Goal: Information Seeking & Learning: Learn about a topic

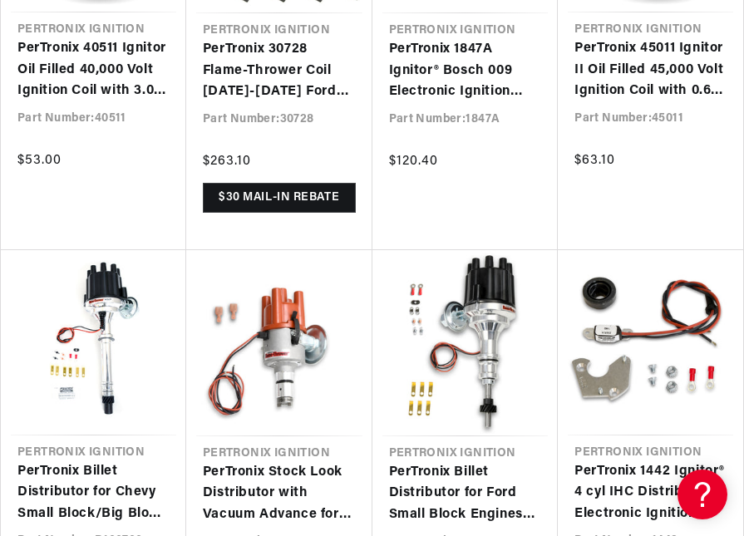
scroll to position [1115, 0]
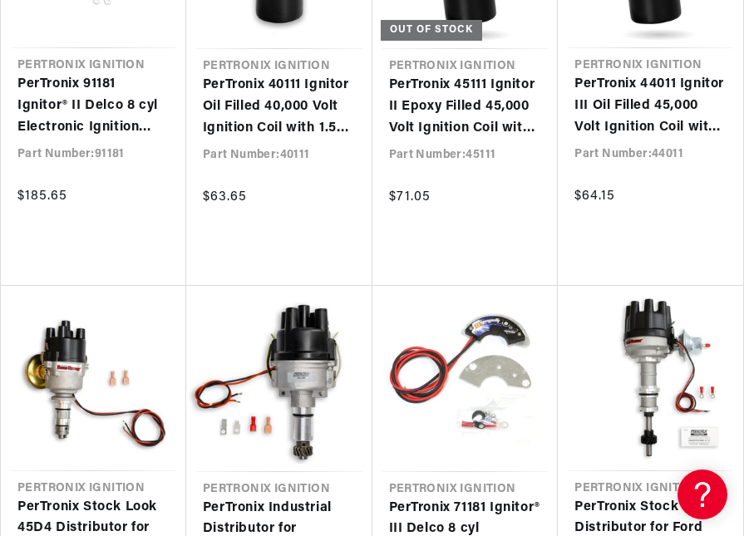
scroll to position [3283, 0]
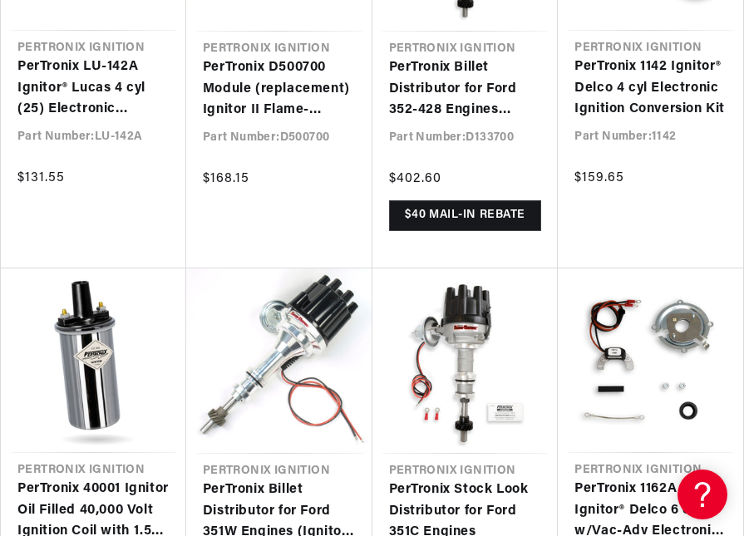
scroll to position [4503, 0]
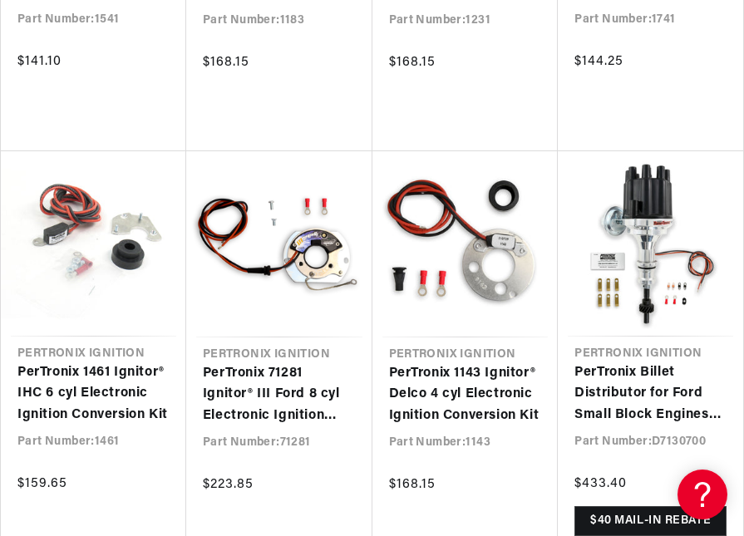
scroll to position [5499, 0]
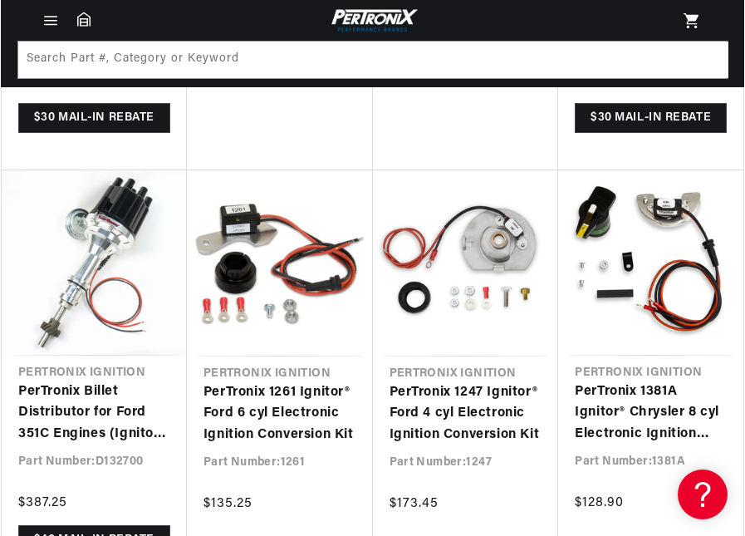
scroll to position [3445, 0]
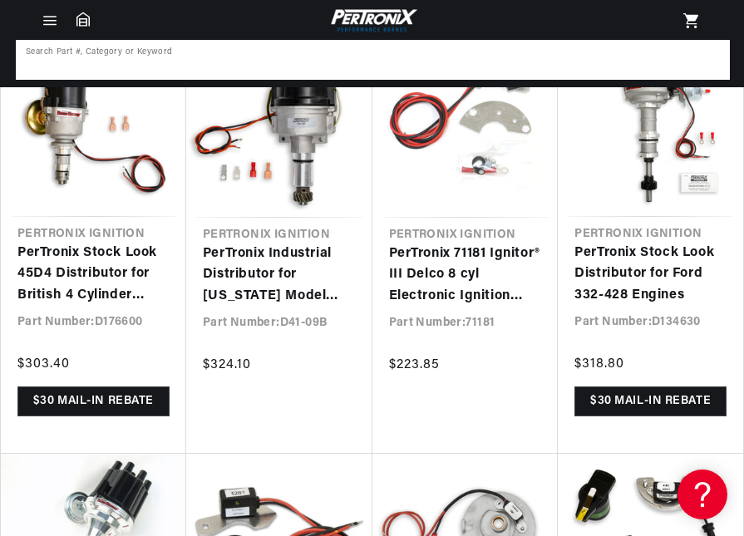
click at [144, 69] on input at bounding box center [372, 60] width 711 height 37
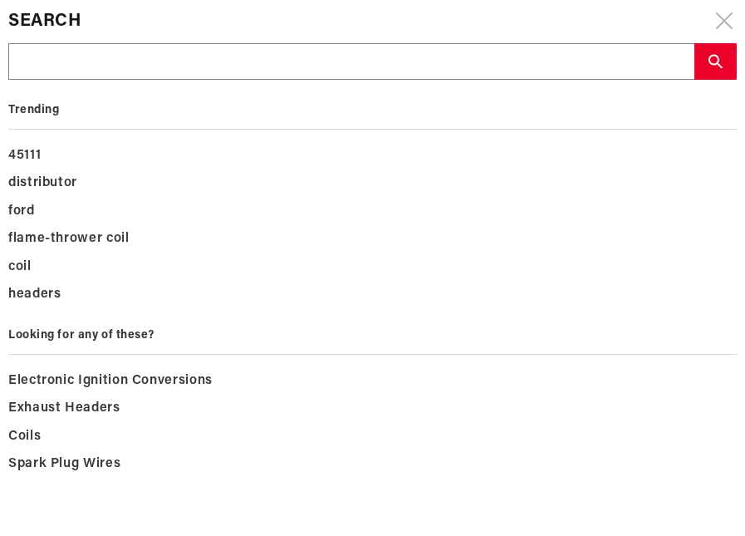
scroll to position [0, 1192]
type input "2"
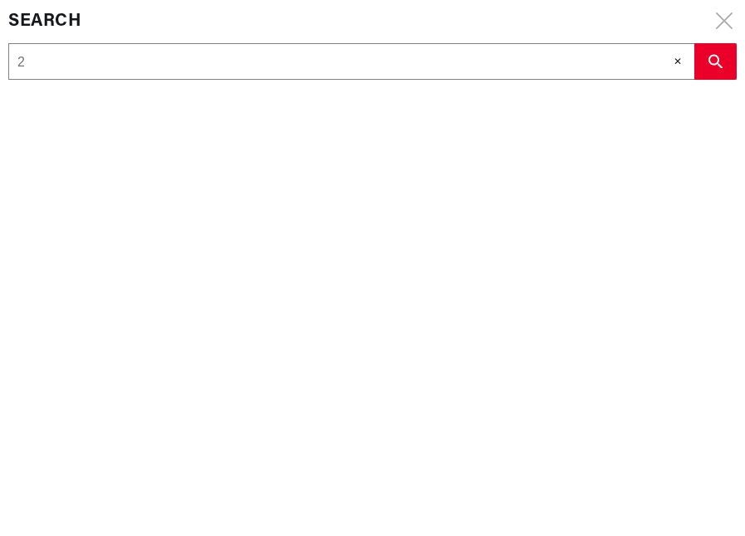
type input "26"
type input "26A"
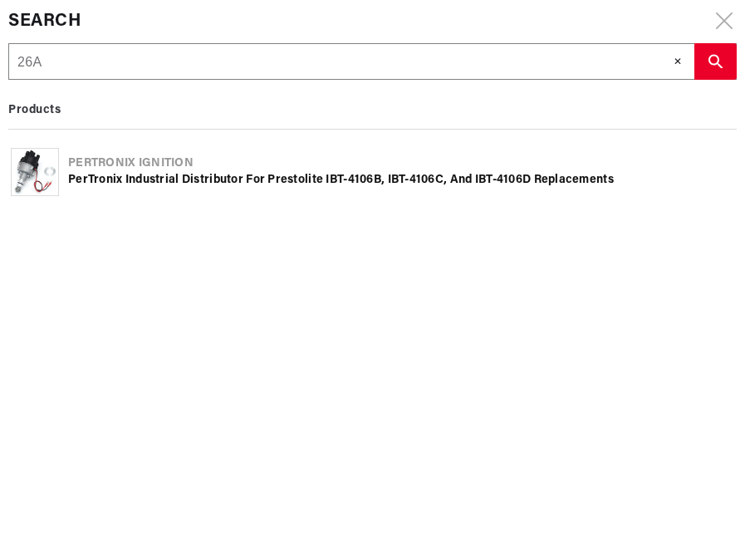
type input "26AI"
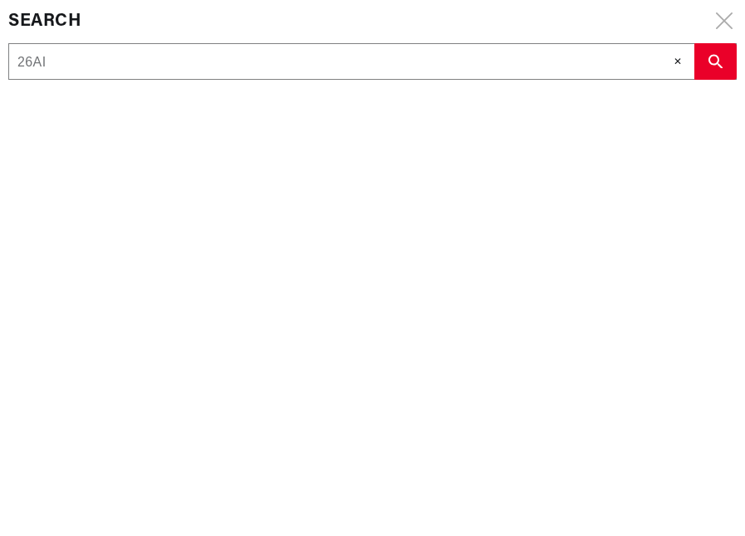
type input "26AI-"
type input "26AI-N"
type input "26AI-NV"
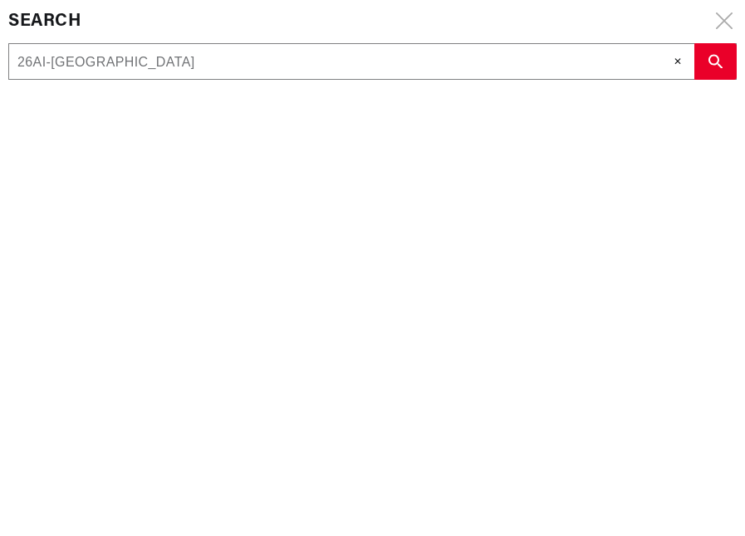
scroll to position [0, 593]
type input "26AI-NV5"
type input "26AI-NV5M"
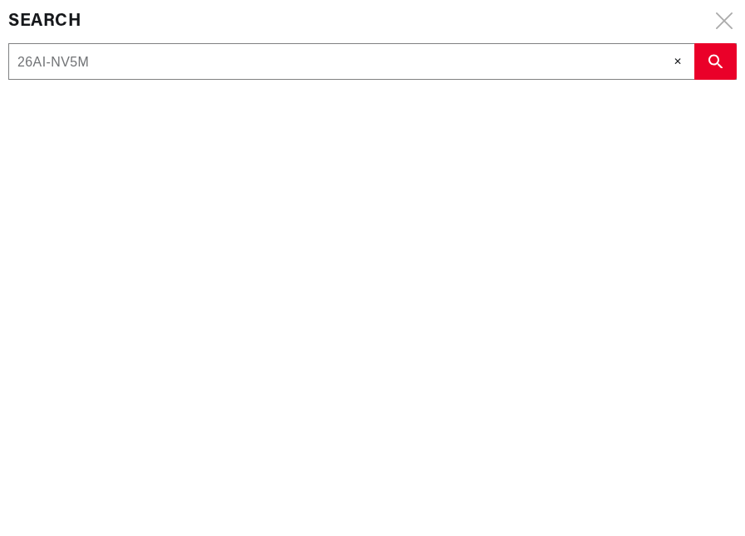
type input "26AI-NV5M"
click at [715, 66] on icon "search button" at bounding box center [716, 61] width 14 height 14
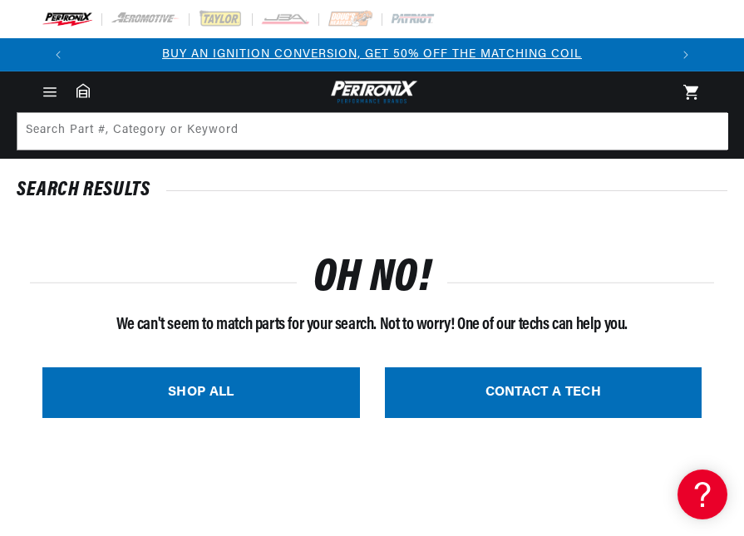
drag, startPoint x: 743, startPoint y: 78, endPoint x: 747, endPoint y: 106, distance: 27.7
click at [743, 106] on html "Skip to content Your cart Your cart is empty Get the right parts the first time…" at bounding box center [372, 268] width 744 height 536
click at [194, 391] on link "SHOP ALL" at bounding box center [200, 392] width 317 height 51
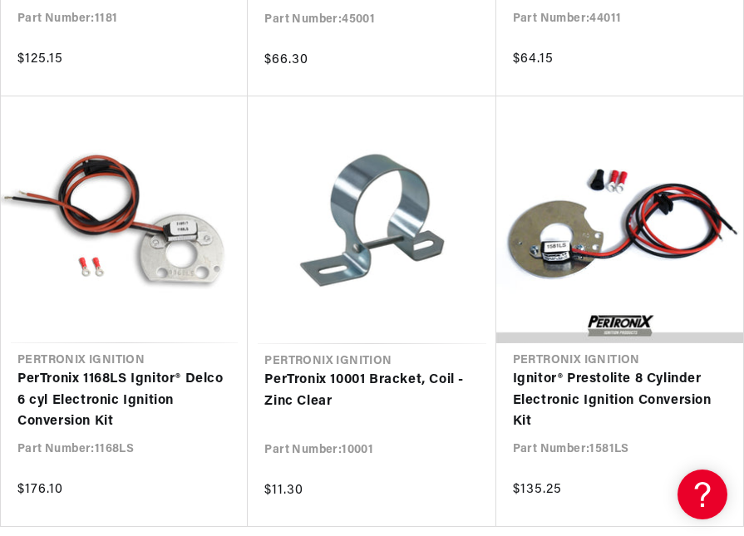
scroll to position [1489, 0]
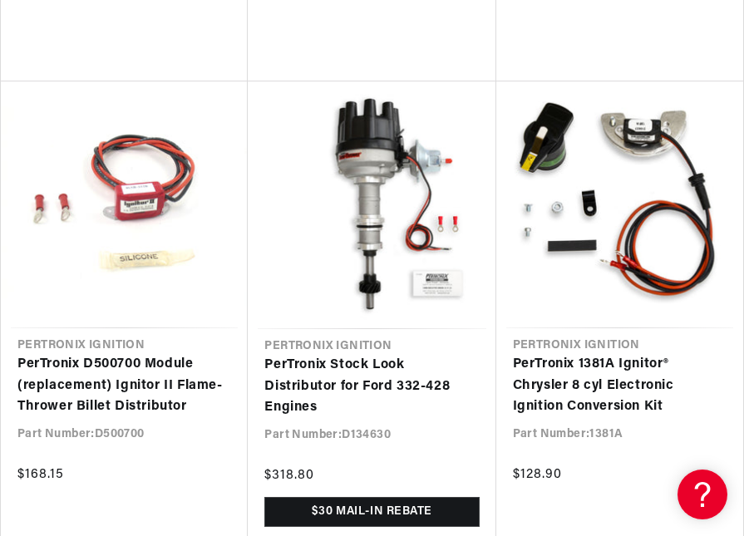
scroll to position [3635, 0]
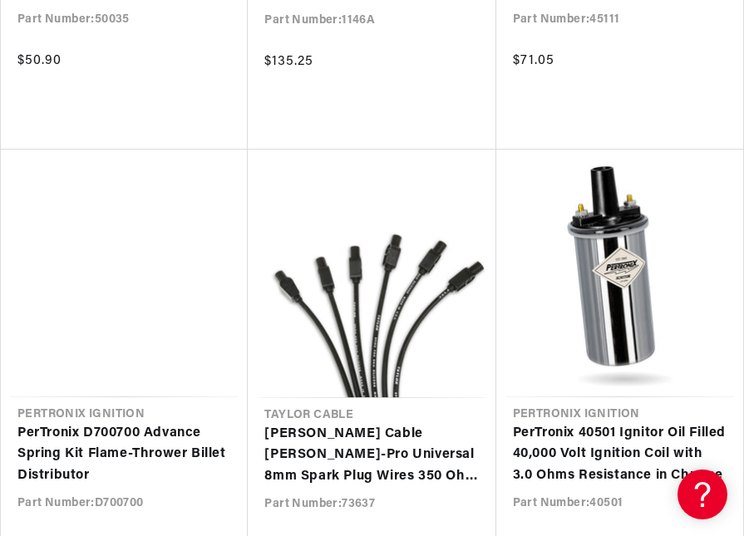
scroll to position [5516, 0]
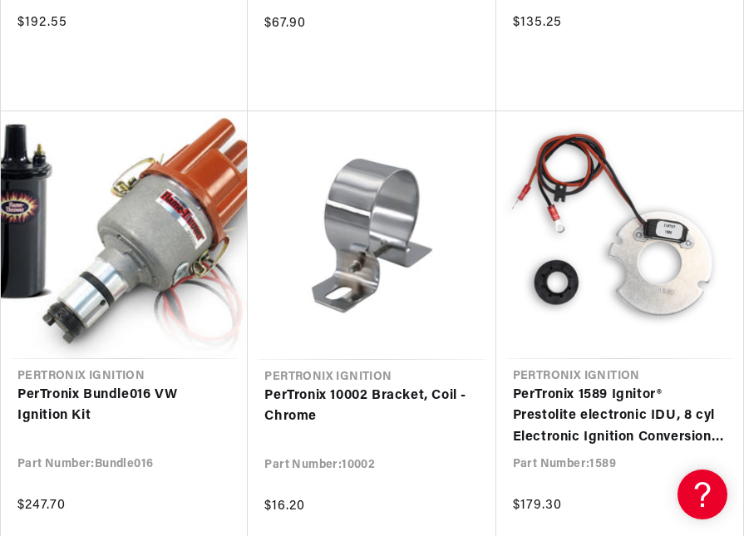
scroll to position [7489, 0]
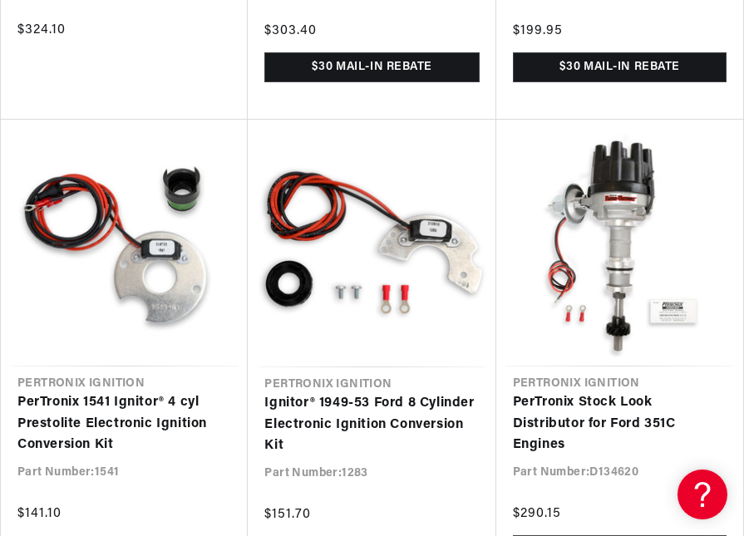
scroll to position [9411, 0]
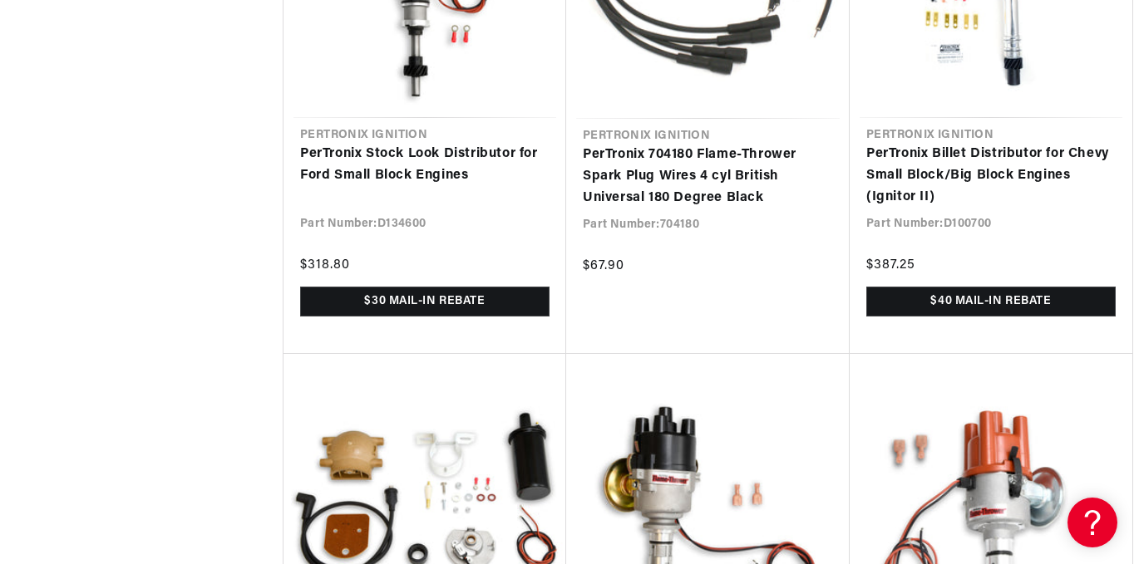
scroll to position [9785, 0]
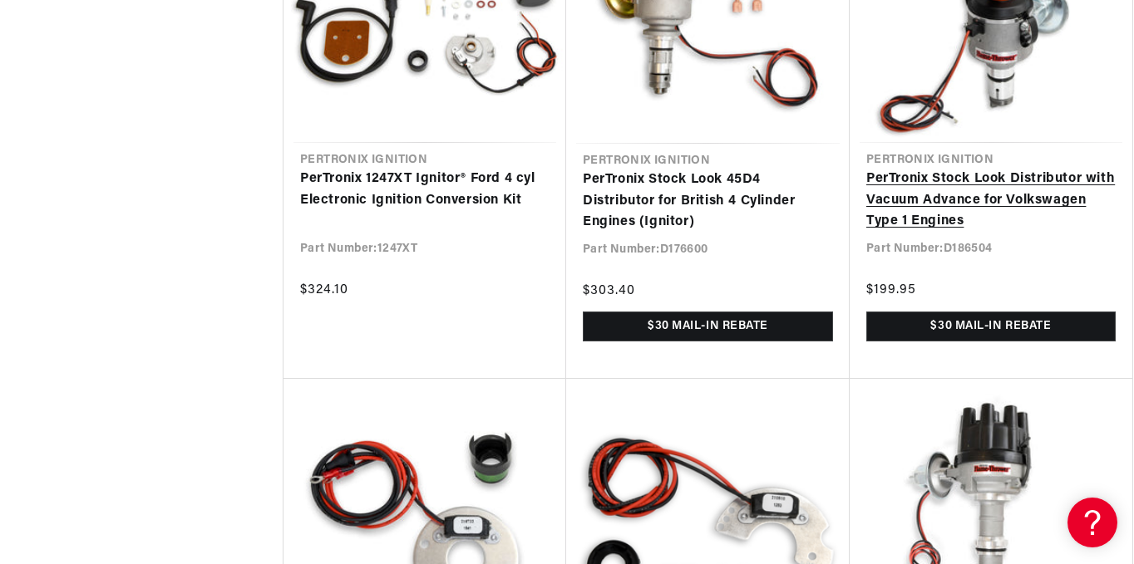
click at [743, 233] on link "PerTronix Stock Look Distributor with Vacuum Advance for Volkswagen Type 1 Engi…" at bounding box center [990, 201] width 249 height 64
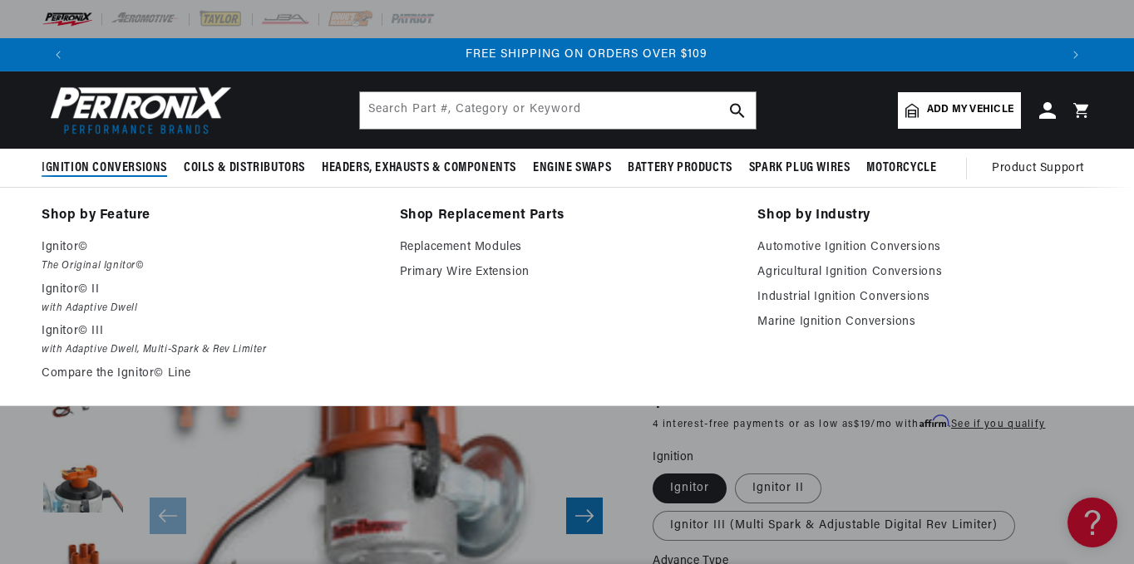
scroll to position [0, 1968]
click at [450, 242] on link "Replacement Modules" at bounding box center [567, 248] width 335 height 20
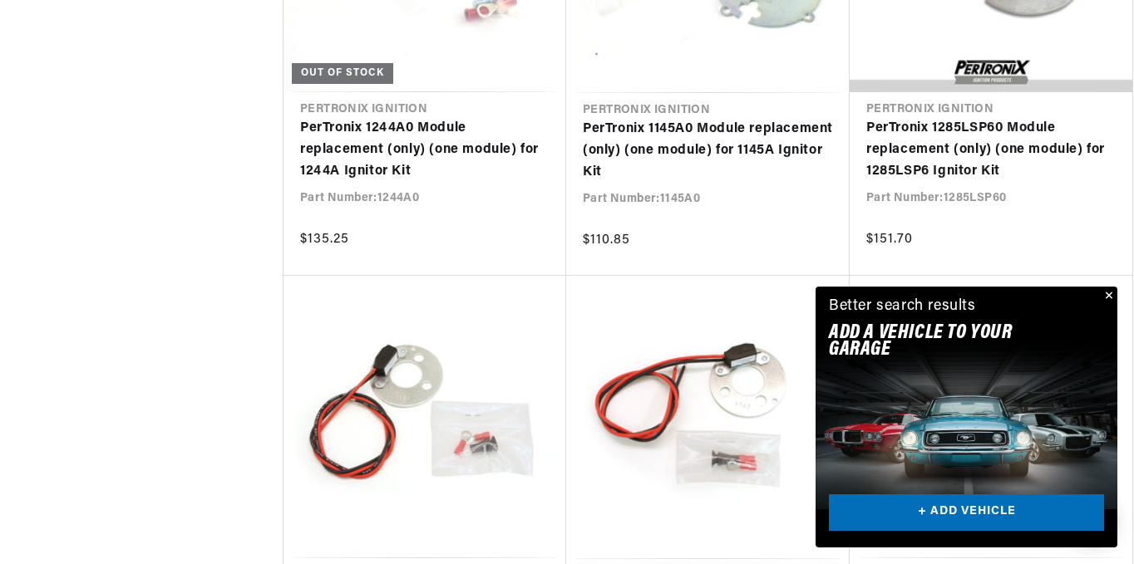
scroll to position [1784, 0]
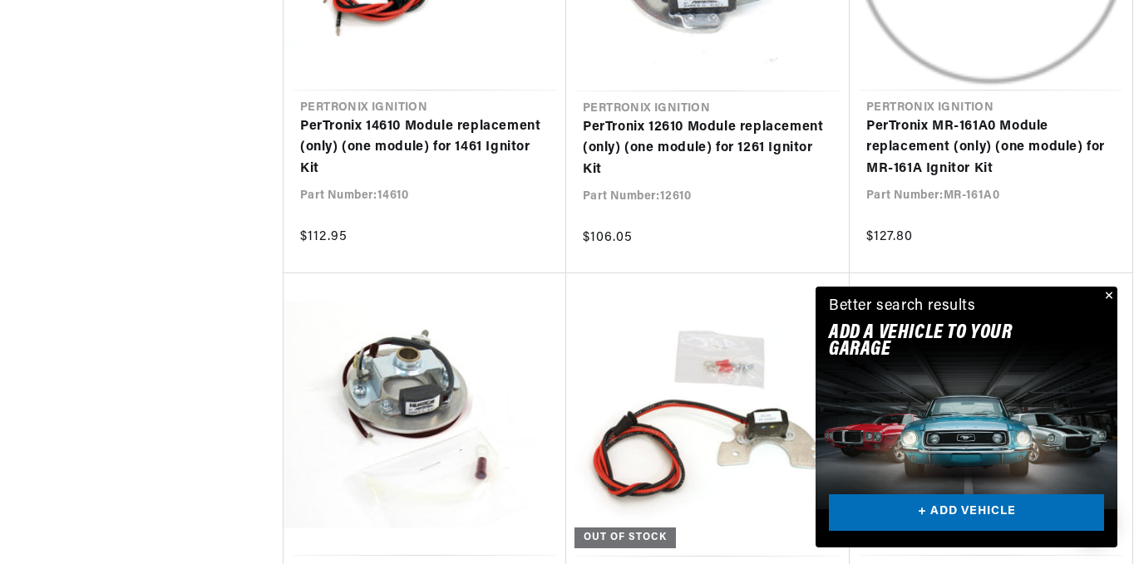
scroll to position [3545, 0]
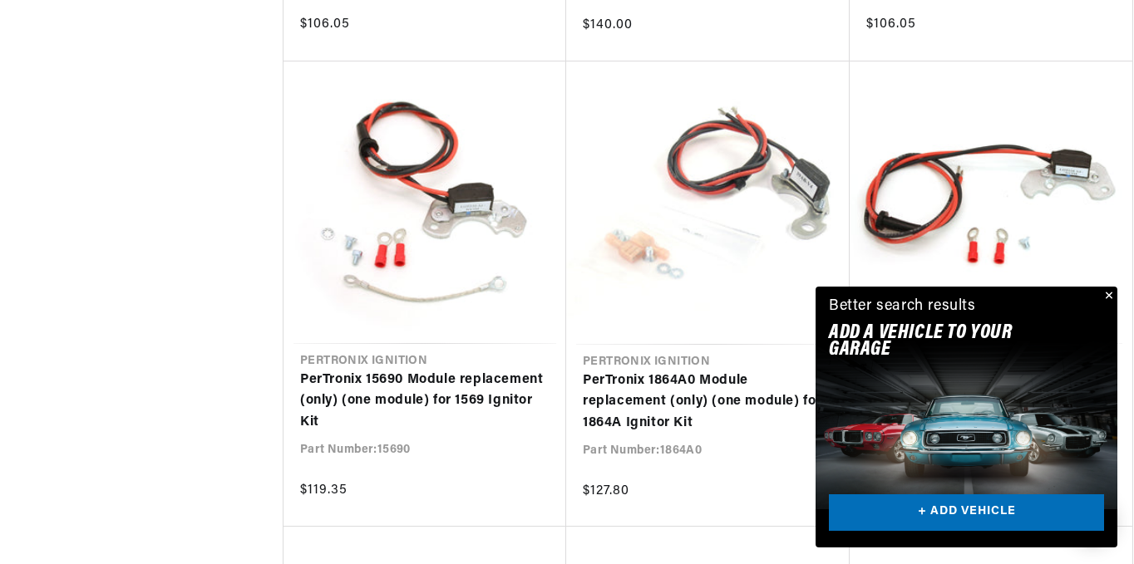
click at [1108, 294] on button "Close" at bounding box center [1107, 297] width 20 height 20
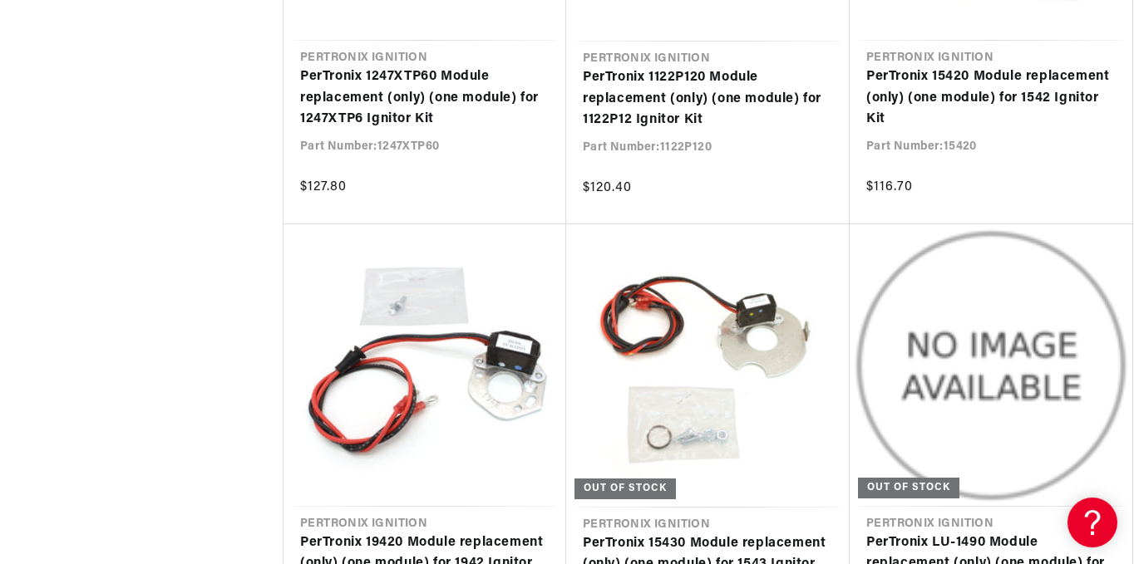
scroll to position [9355, 0]
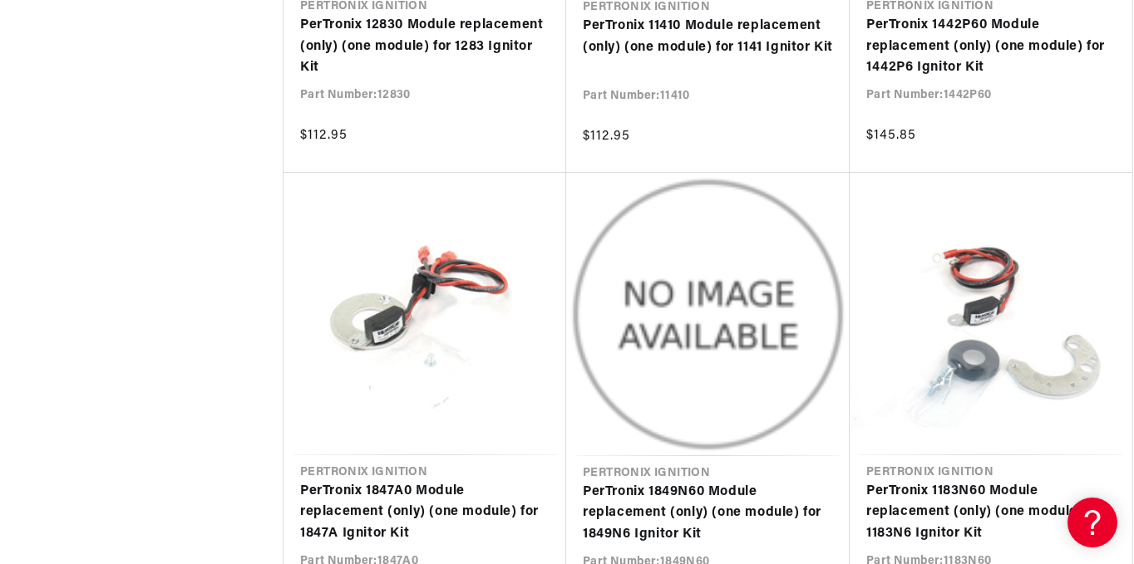
scroll to position [11135, 0]
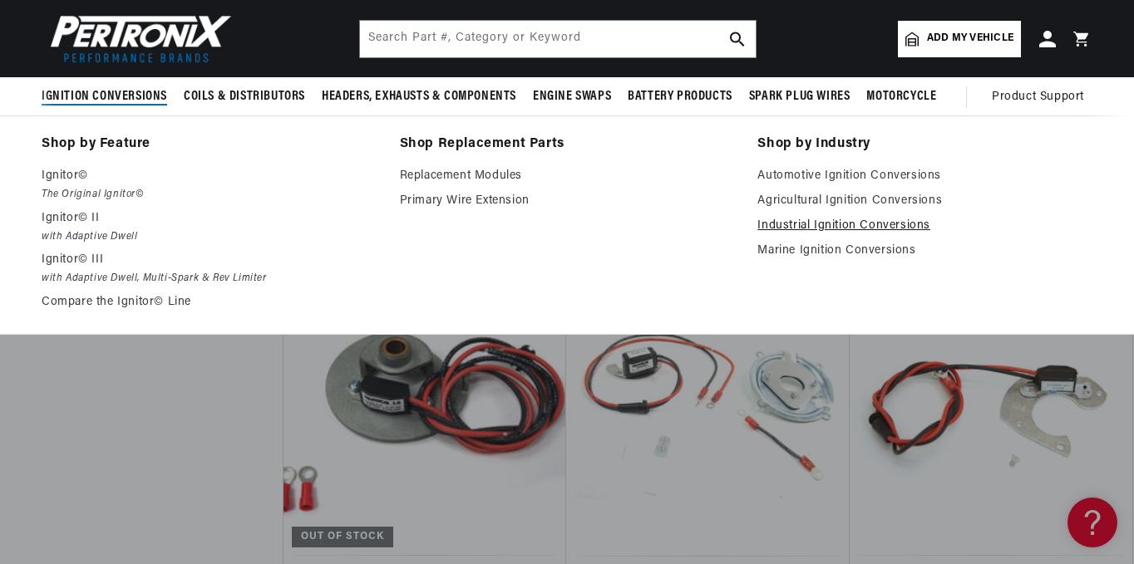
click at [789, 223] on link "Industrial Ignition Conversions" at bounding box center [924, 226] width 335 height 20
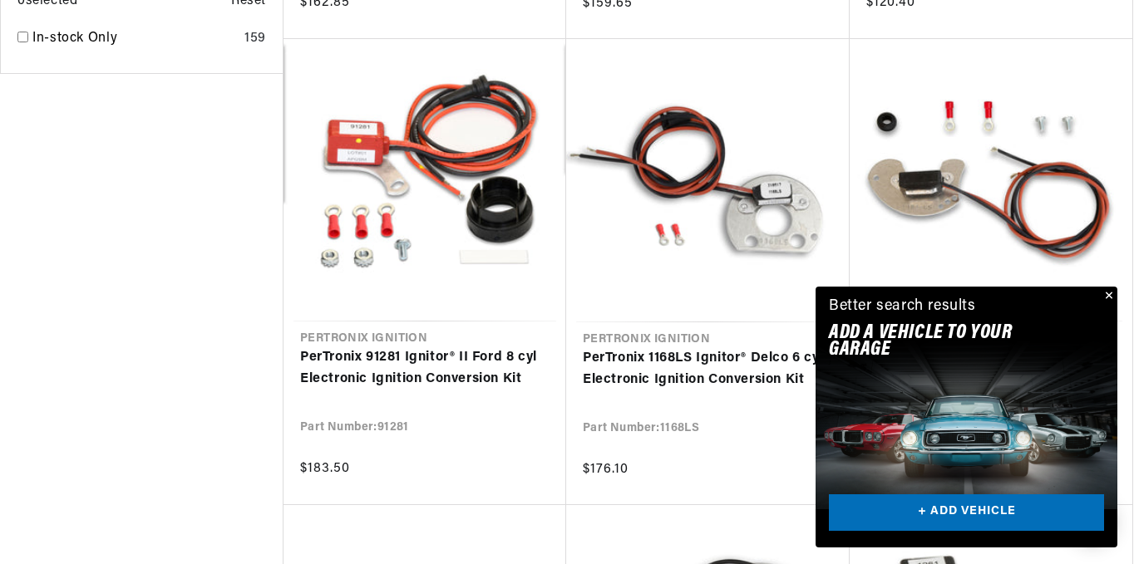
scroll to position [2427, 0]
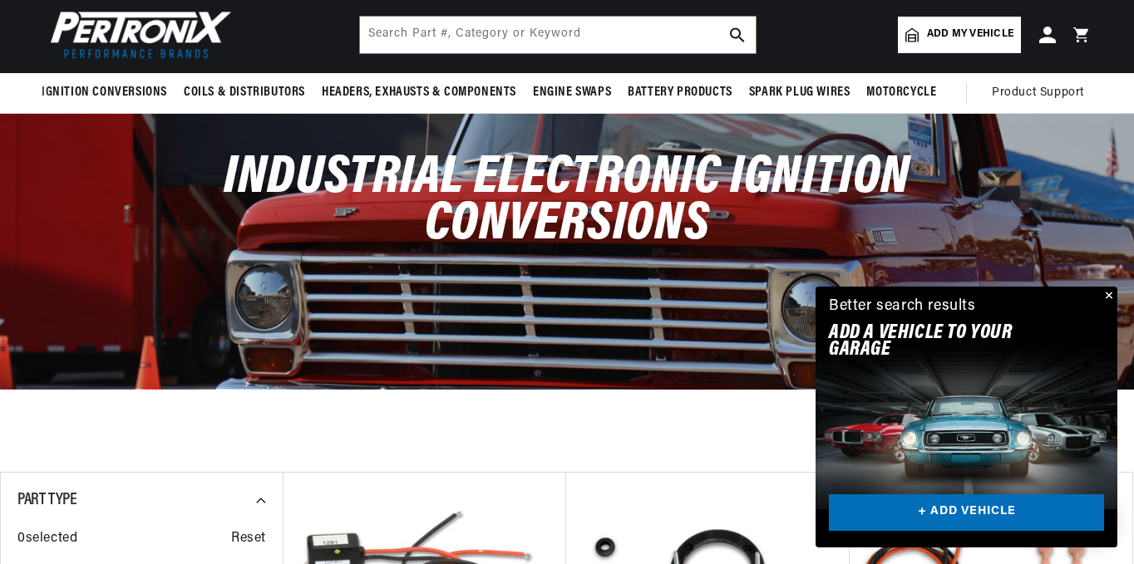
scroll to position [38, 0]
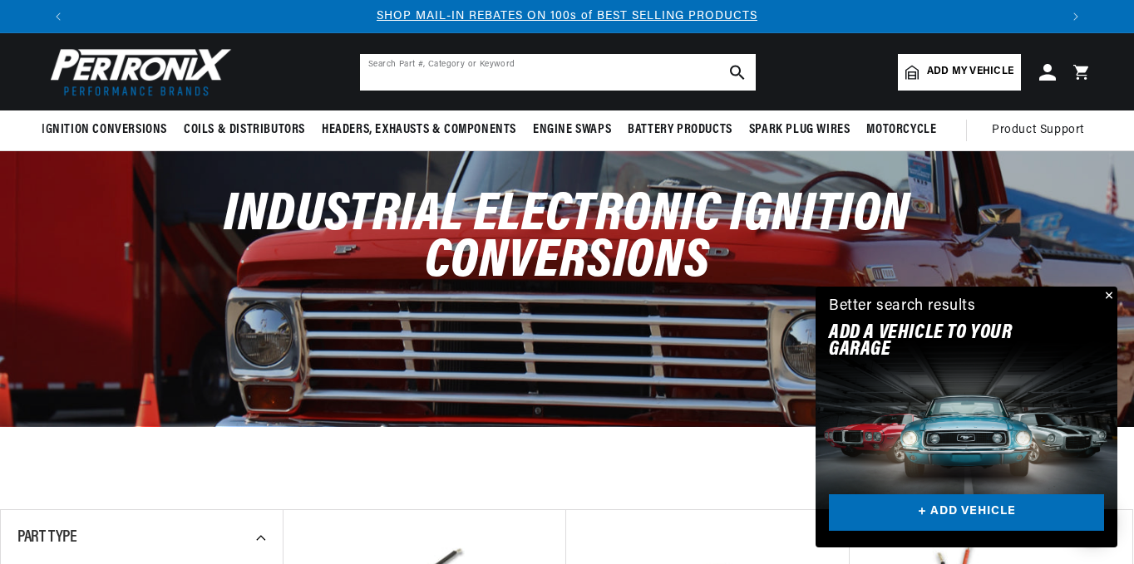
click at [389, 76] on input "text" at bounding box center [558, 72] width 396 height 37
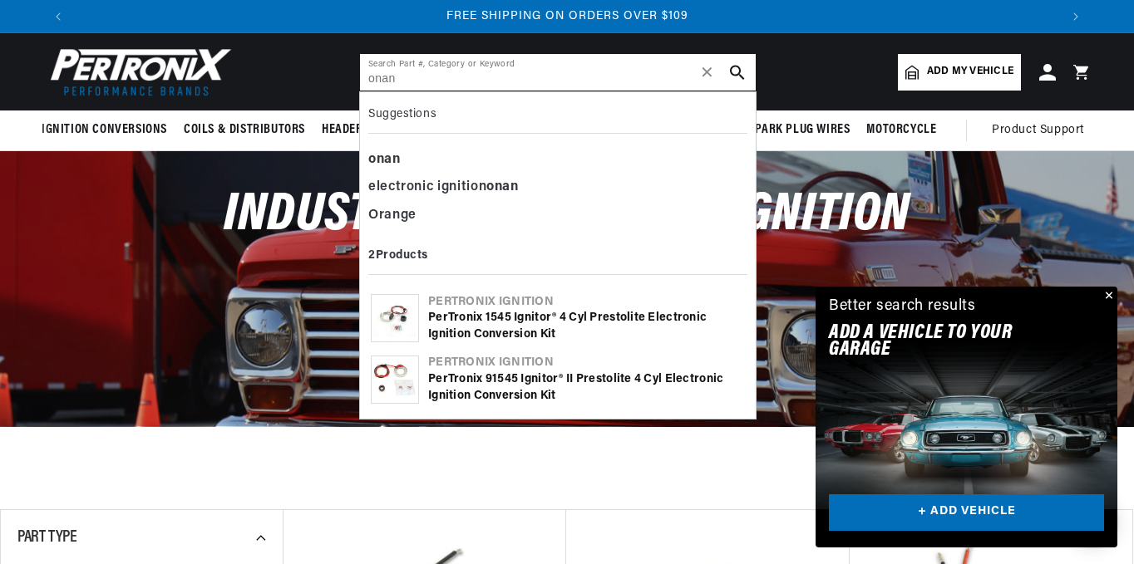
type input "onan"
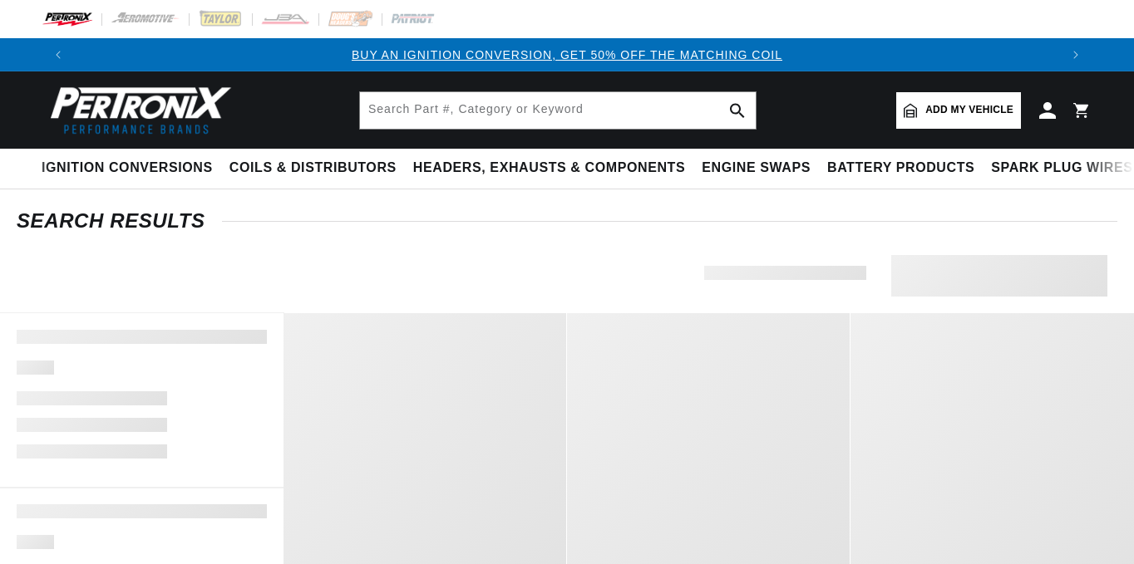
type input "onan"
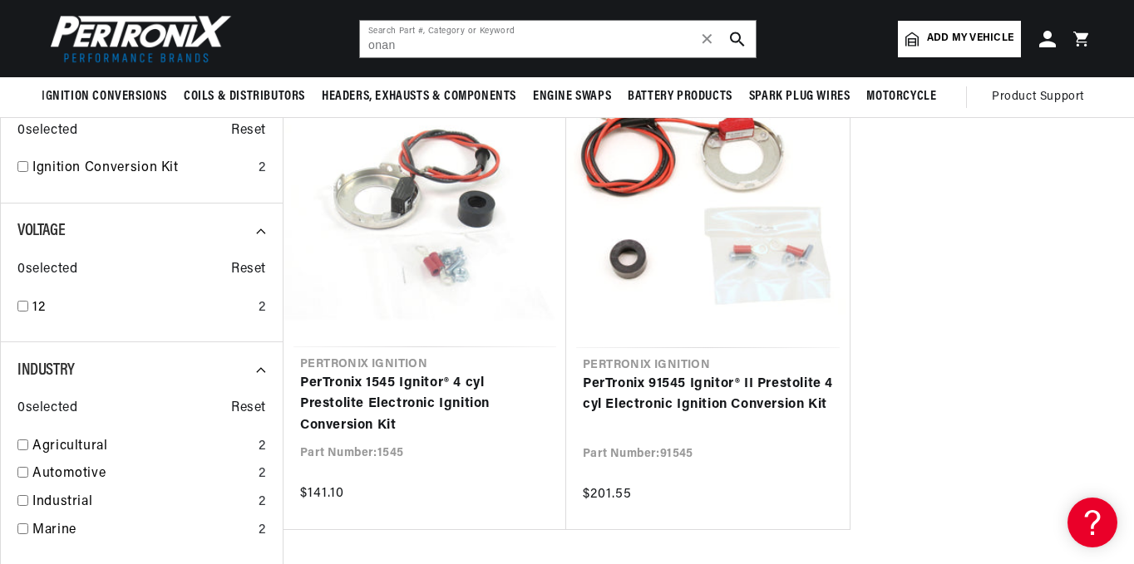
scroll to position [0, 984]
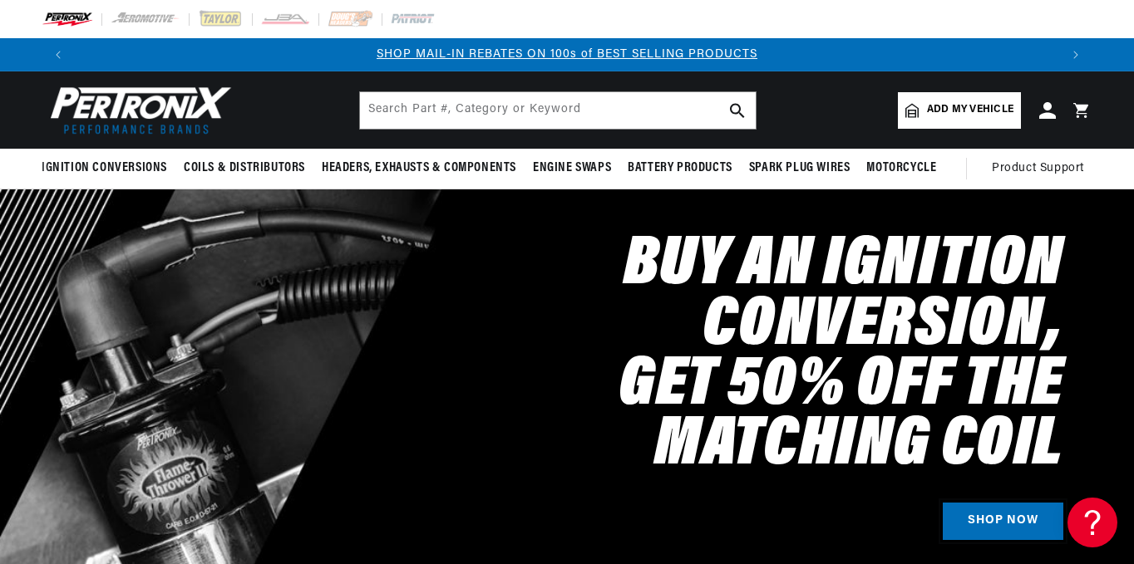
click at [991, 522] on link "SHOP NOW" at bounding box center [1002, 521] width 121 height 37
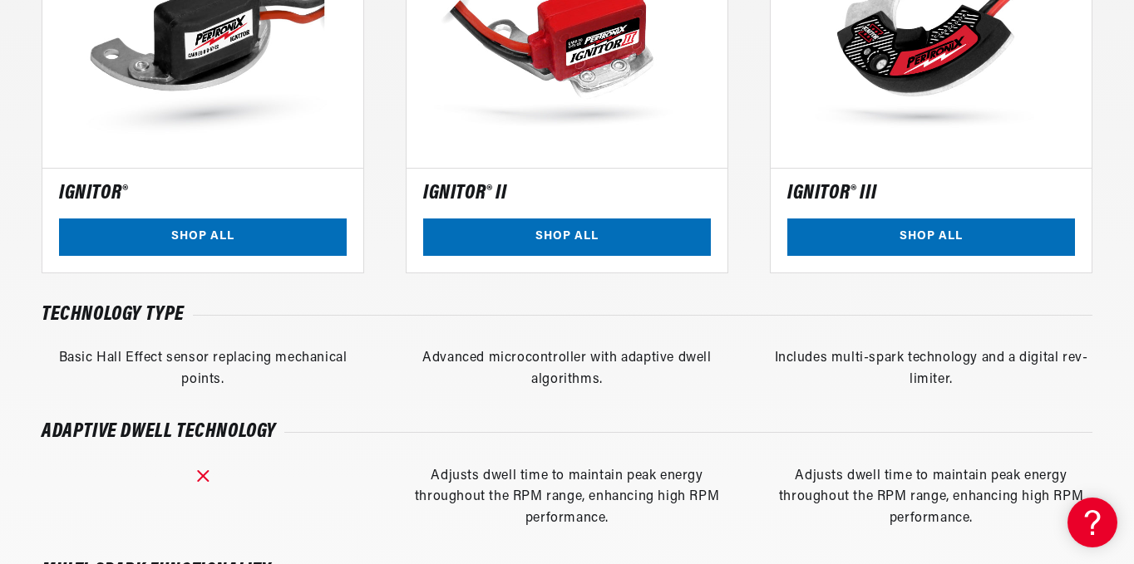
scroll to position [0, 1968]
click at [170, 238] on link "SHOP ALL" at bounding box center [203, 237] width 288 height 37
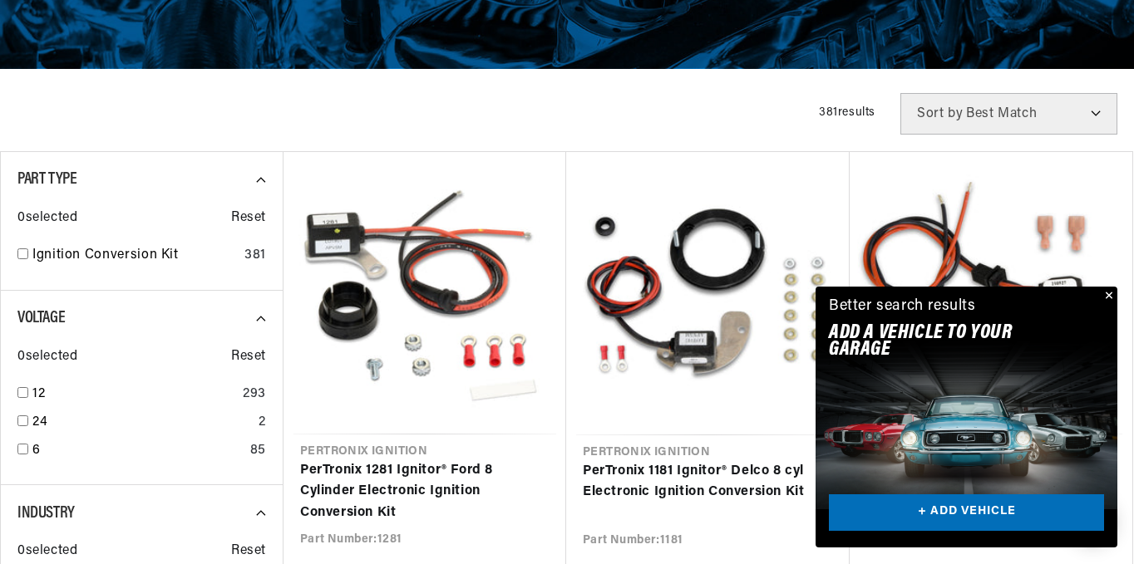
click at [1108, 292] on button "Close" at bounding box center [1107, 297] width 20 height 20
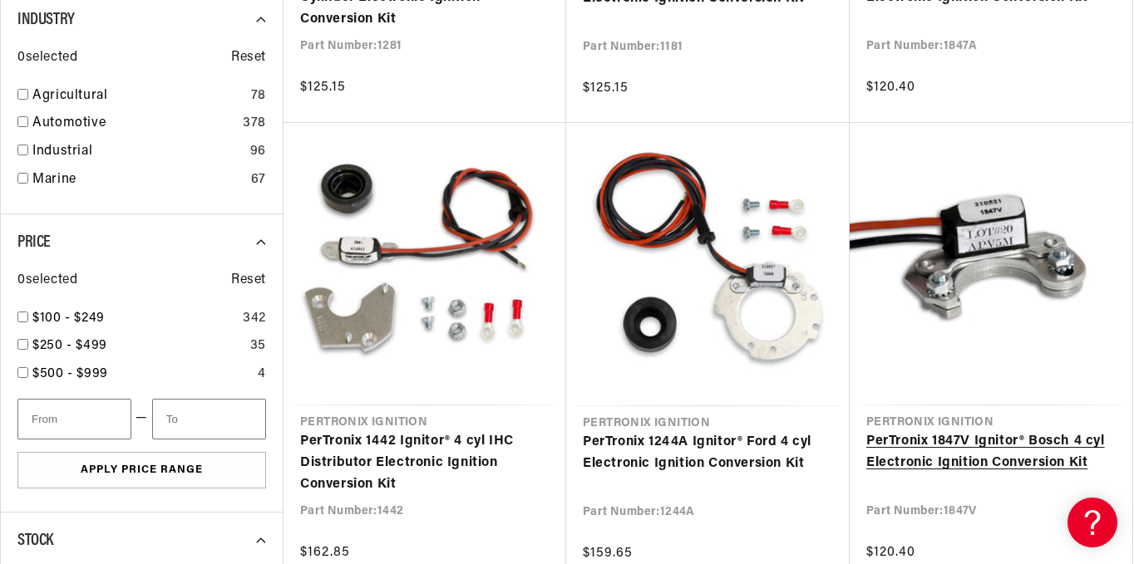
scroll to position [0, 1968]
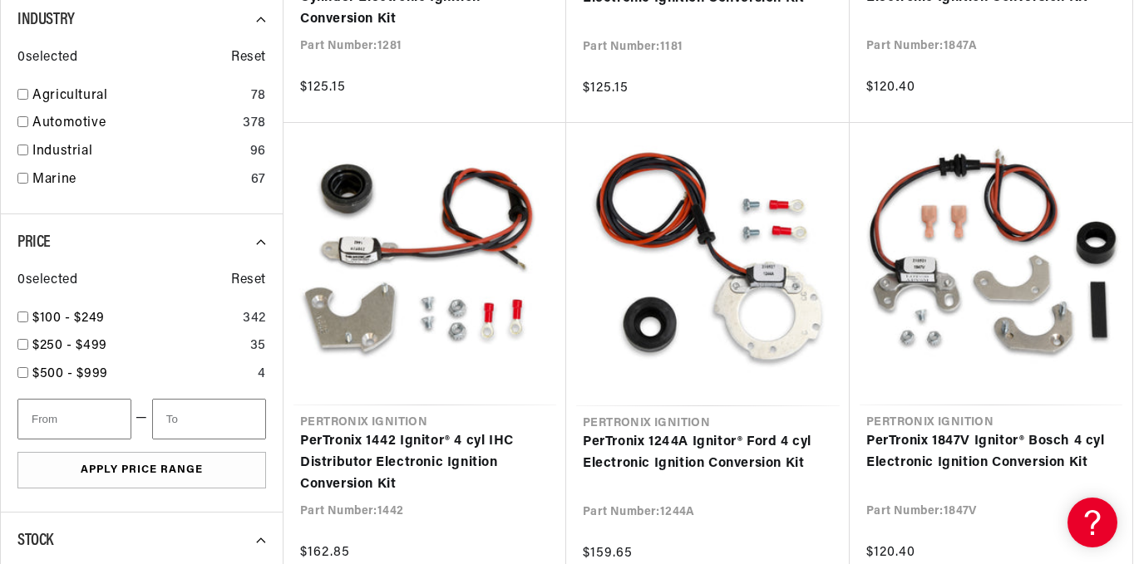
drag, startPoint x: 1133, startPoint y: 155, endPoint x: 1134, endPoint y: 121, distance: 34.1
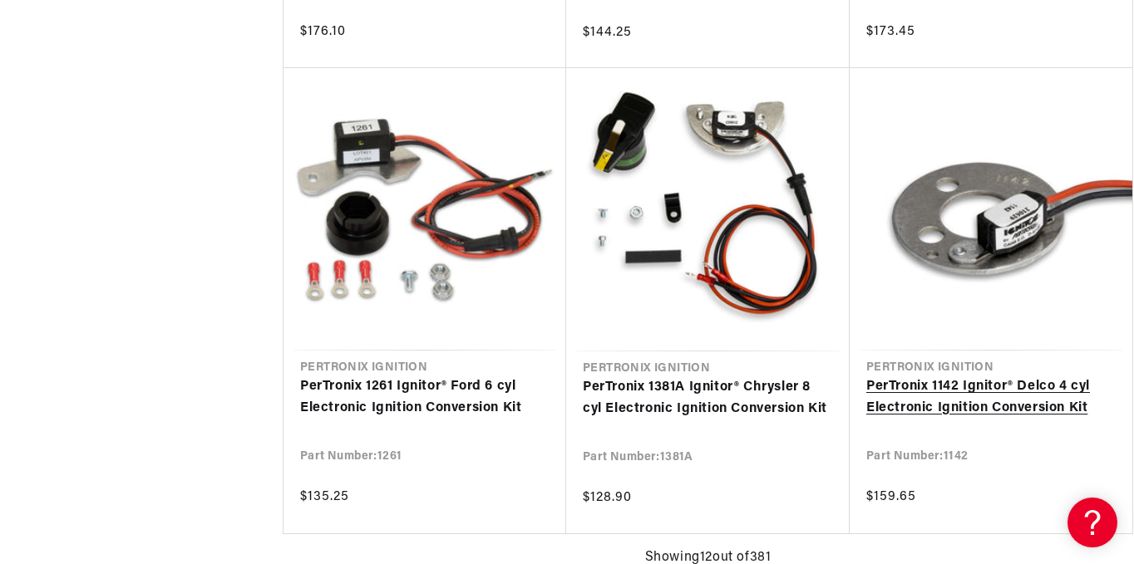
scroll to position [0, 0]
click at [1016, 406] on link "PerTronix 1142 Ignitor® Delco 4 cyl Electronic Ignition Conversion Kit" at bounding box center [990, 397] width 249 height 42
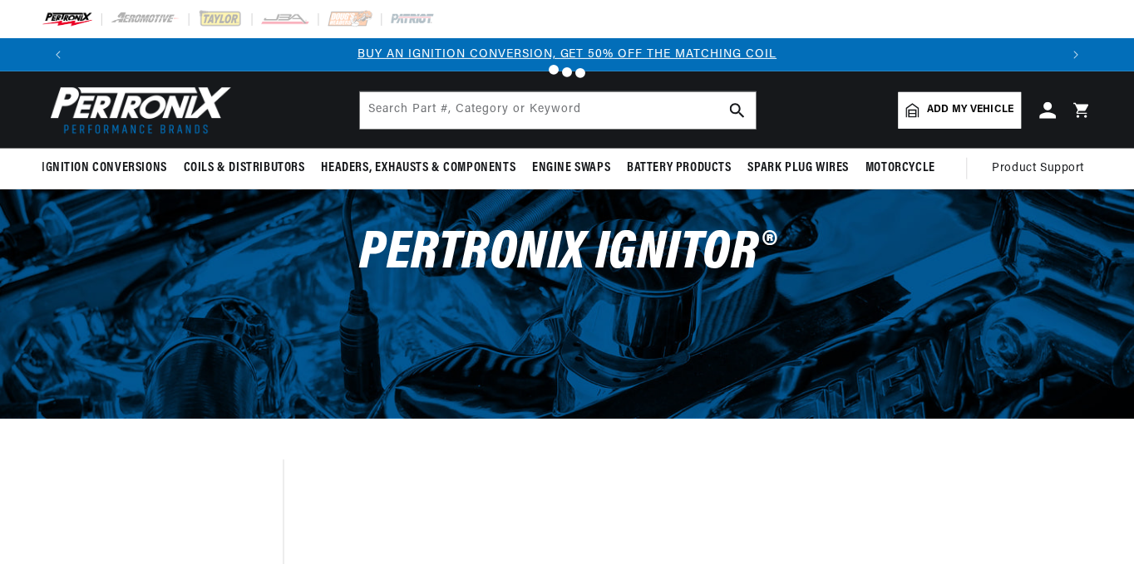
scroll to position [1832, 0]
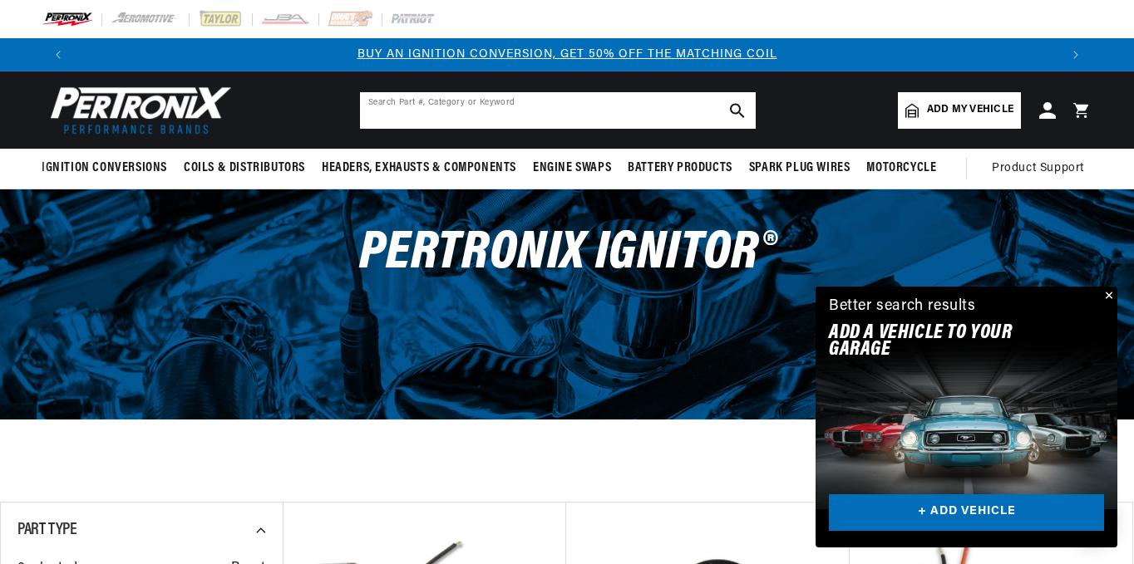
click at [434, 120] on input "text" at bounding box center [558, 110] width 396 height 37
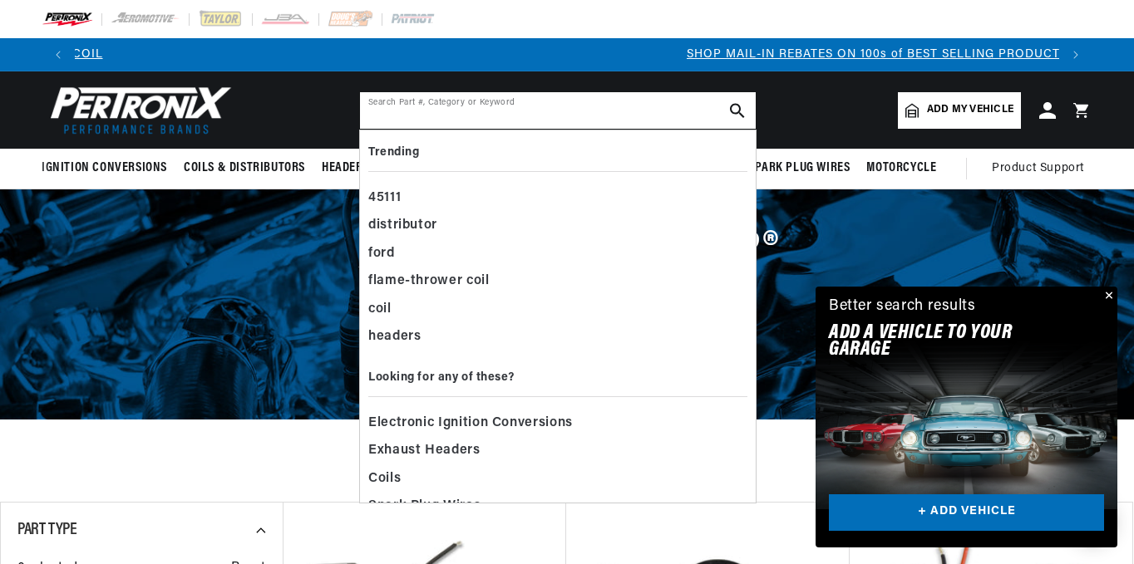
scroll to position [0, 984]
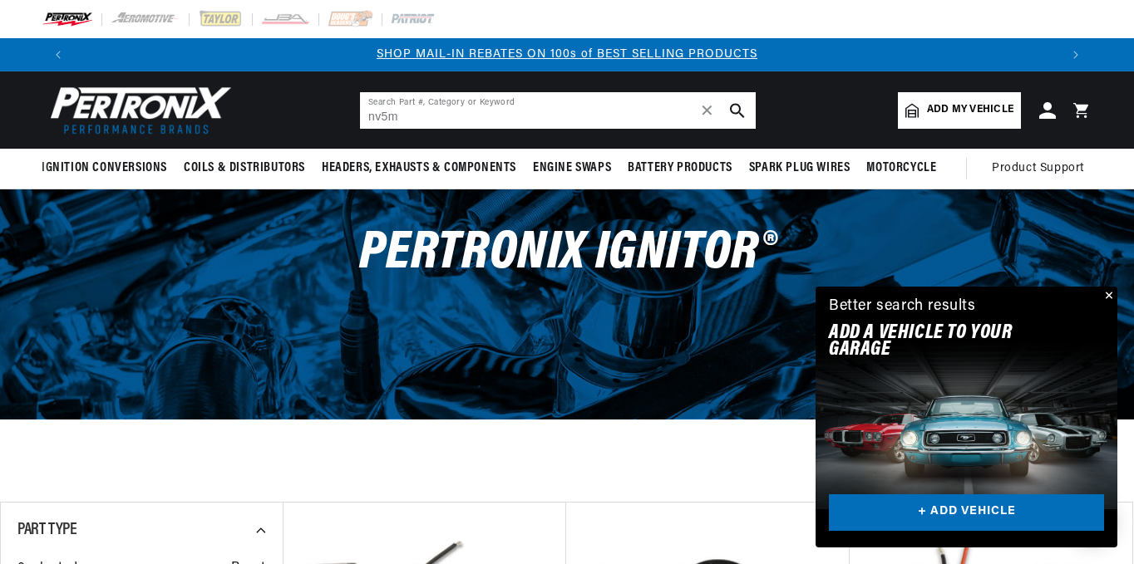
type input "nv5m"
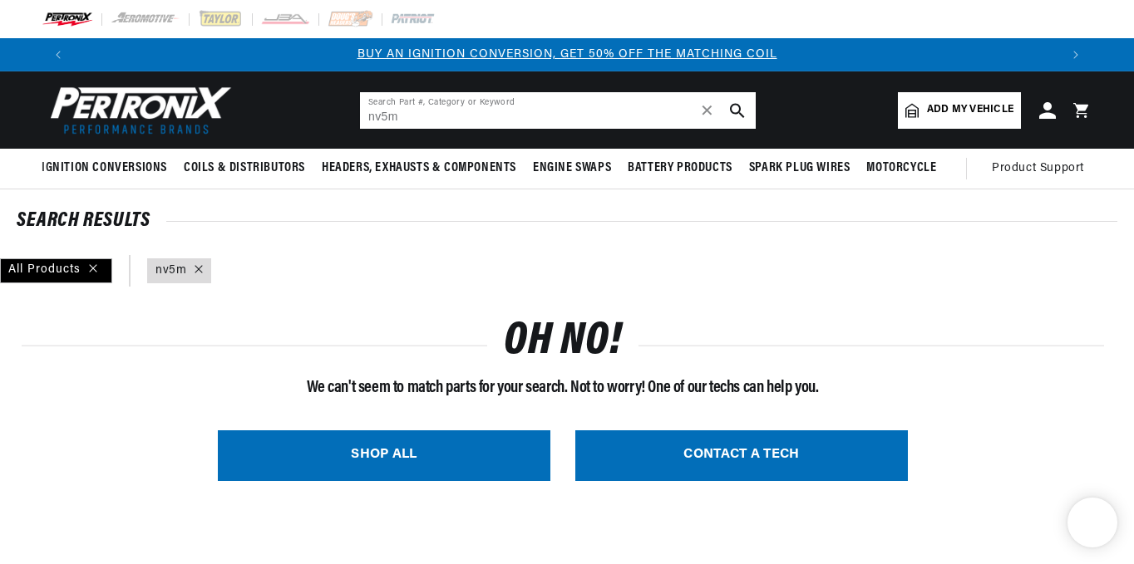
click at [411, 113] on input "nv5m" at bounding box center [558, 110] width 396 height 37
type input "n"
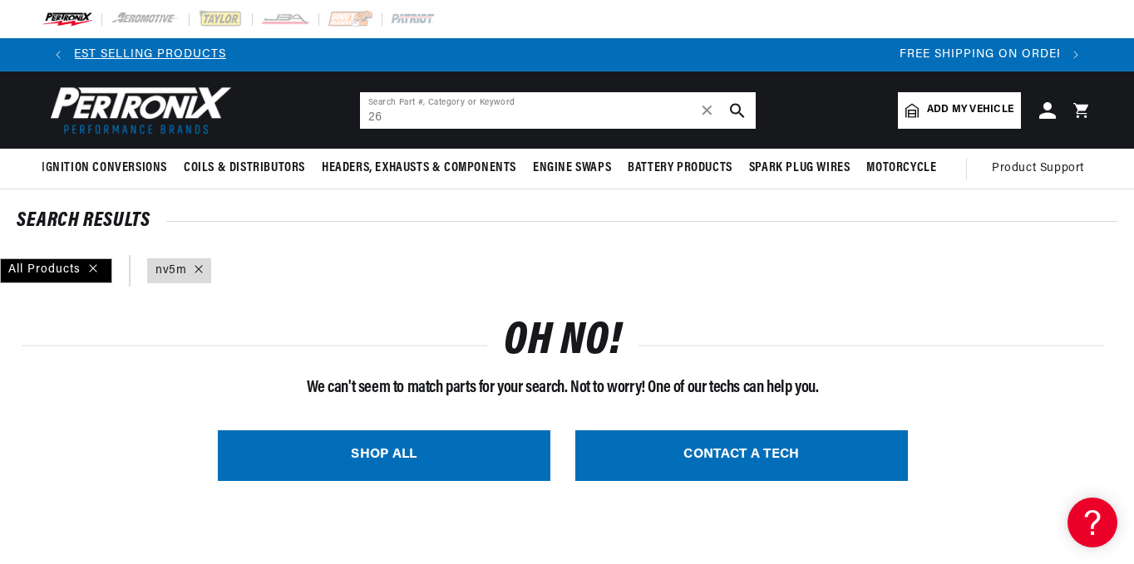
scroll to position [0, 1968]
click at [733, 103] on icon "search button" at bounding box center [737, 110] width 15 height 15
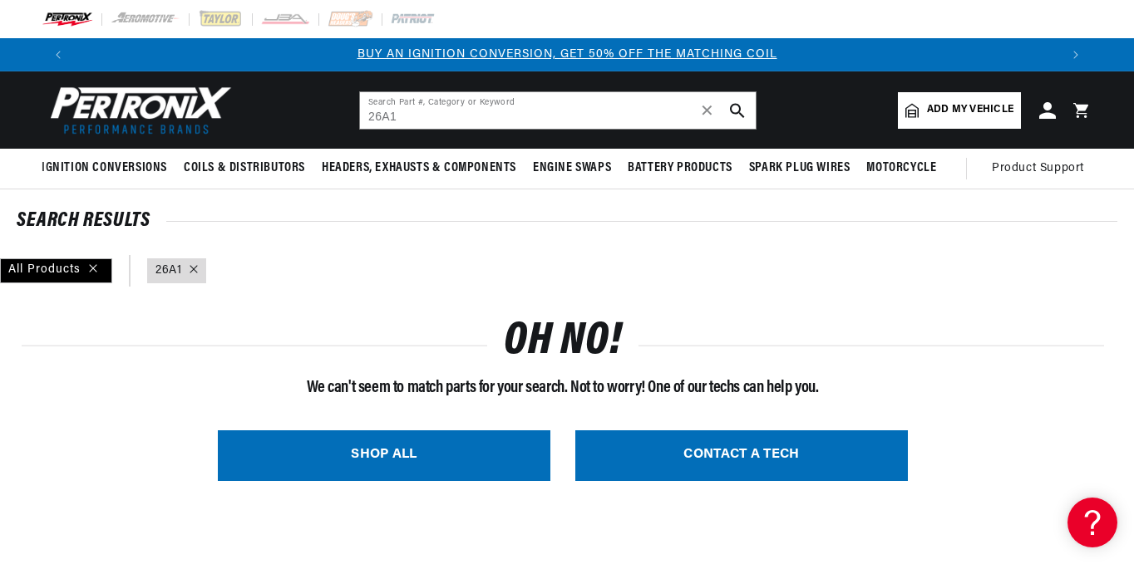
click at [734, 114] on icon "search button" at bounding box center [737, 110] width 15 height 15
click at [401, 121] on input "26A1" at bounding box center [558, 110] width 396 height 37
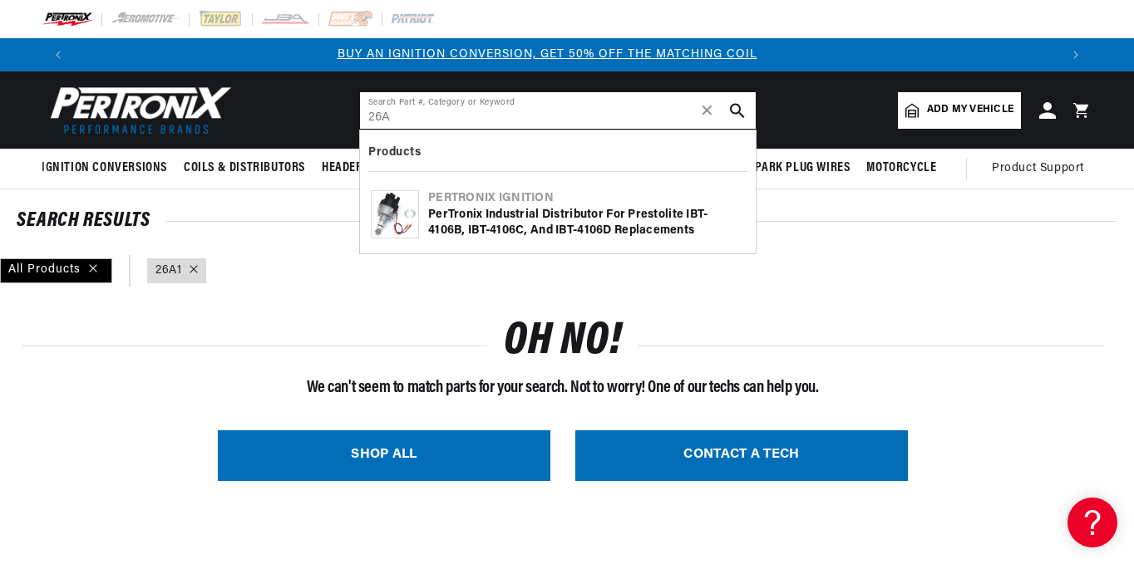
scroll to position [0, 0]
type input "26A"
click at [476, 209] on div "PerTronix Industrial Distributor for Prestolite IBT-4106B, IBT-4106C, and IBT-4…" at bounding box center [586, 223] width 317 height 32
click at [706, 111] on span "✕" at bounding box center [707, 111] width 15 height 0
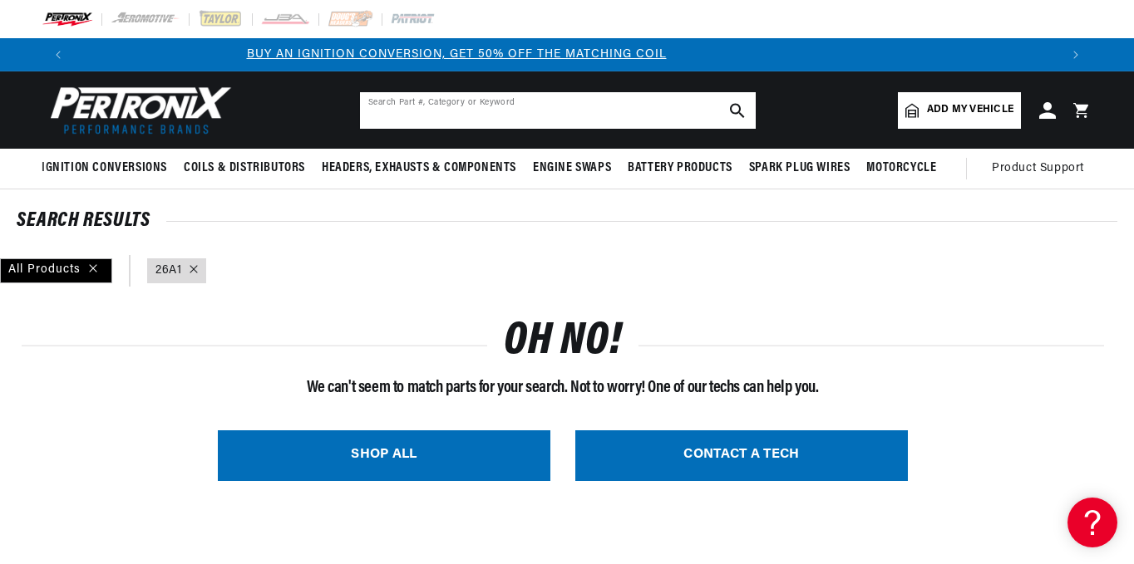
scroll to position [0, 0]
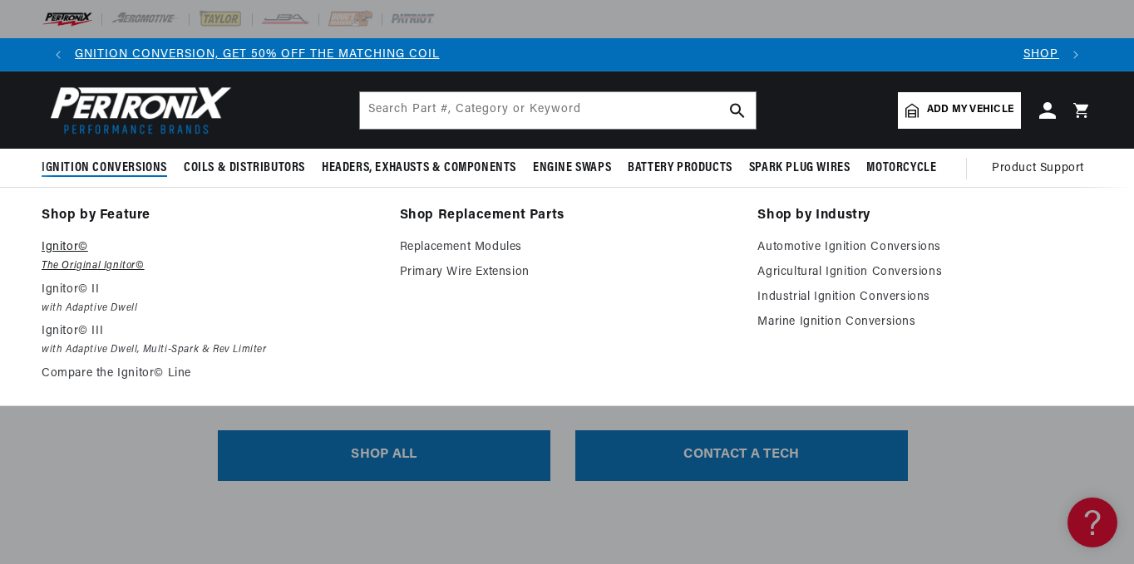
click at [77, 263] on em "The Original Ignitor©" at bounding box center [209, 266] width 335 height 17
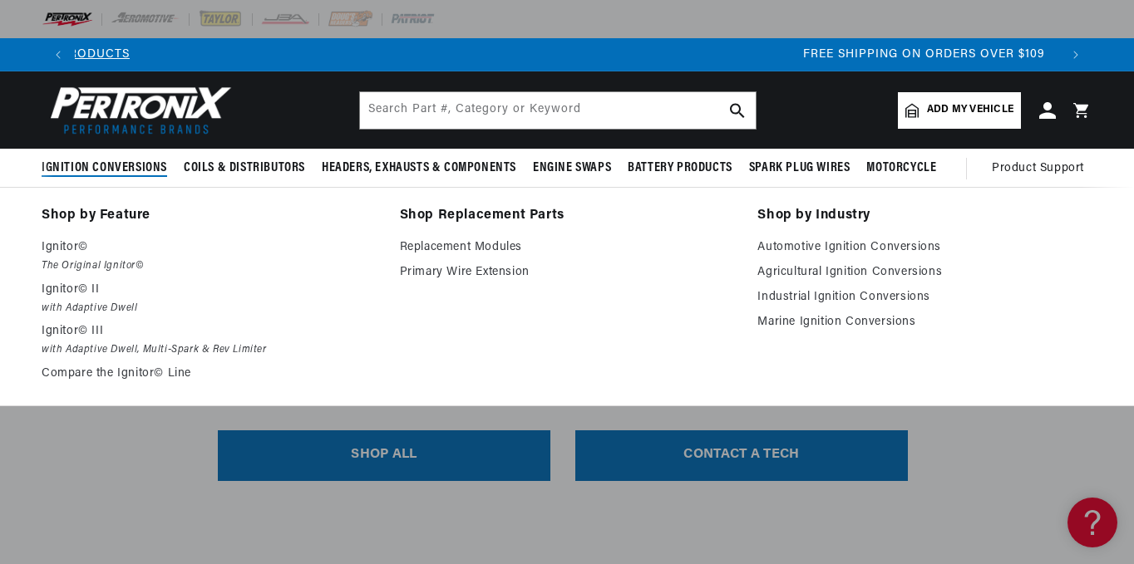
scroll to position [0, 1968]
click at [437, 250] on link "Replacement Modules" at bounding box center [567, 248] width 335 height 20
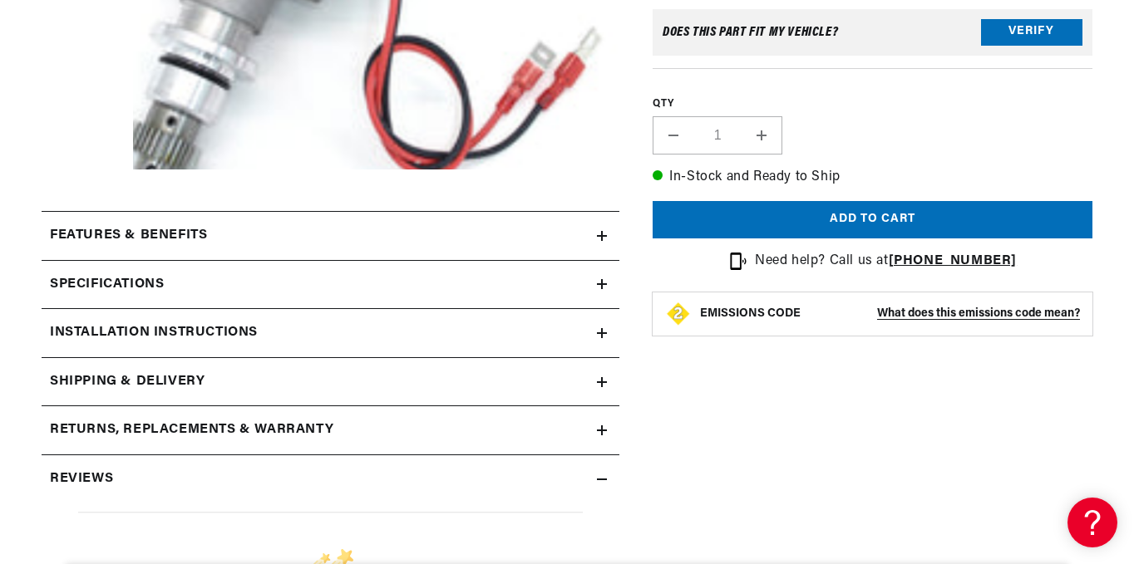
scroll to position [0, 1968]
click at [107, 286] on h2 "Specifications" at bounding box center [107, 285] width 114 height 22
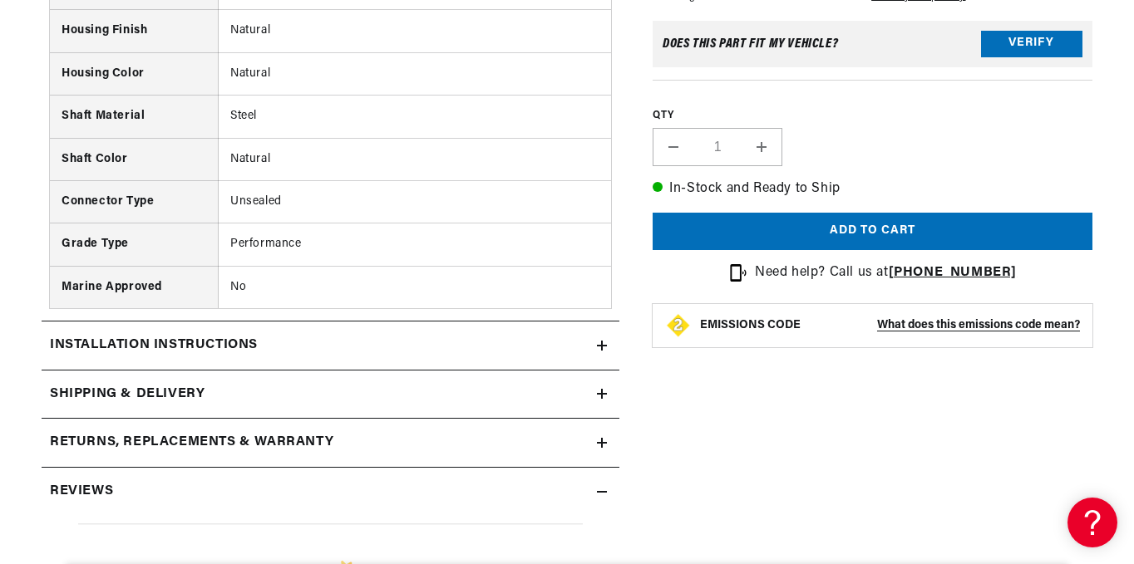
scroll to position [1800, 0]
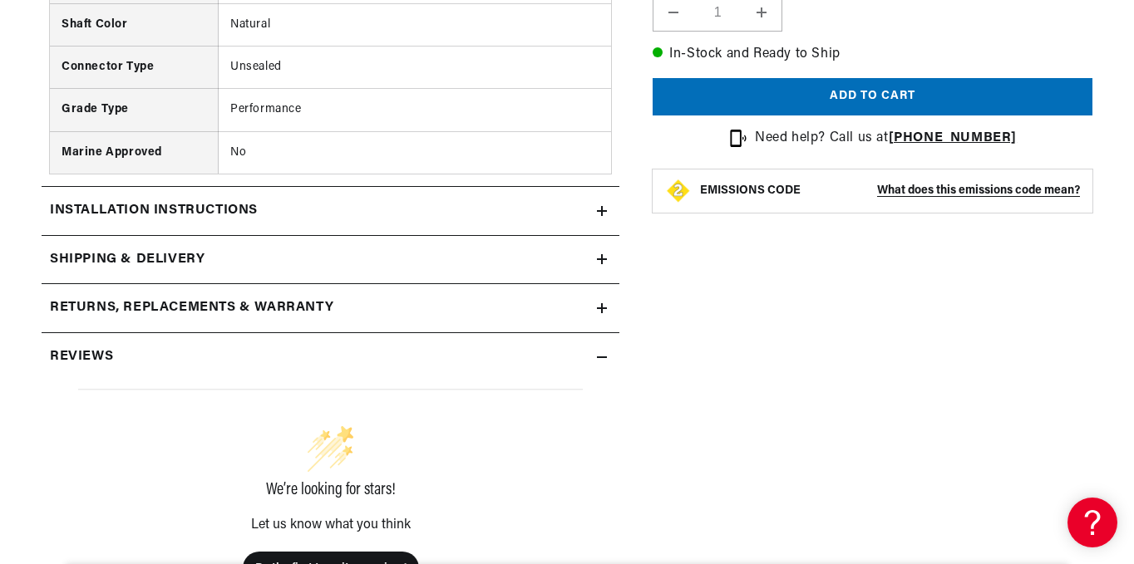
click at [171, 235] on summary "Installation instructions" at bounding box center [331, 211] width 578 height 48
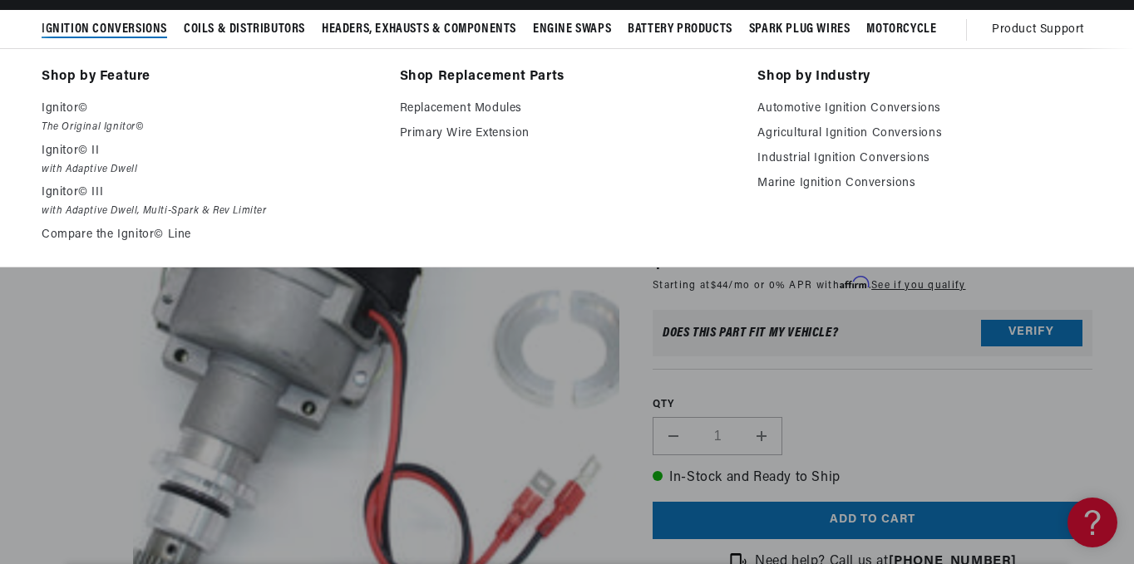
scroll to position [0, 984]
click at [110, 26] on span "Ignition Conversions" at bounding box center [104, 29] width 125 height 17
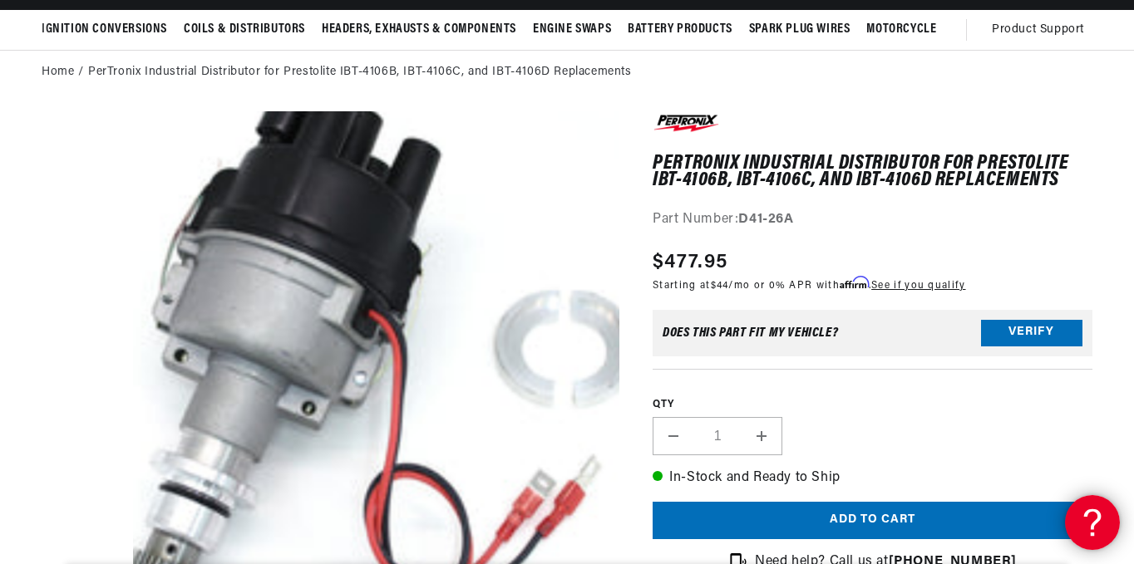
click at [1094, 521] on icon at bounding box center [1089, 520] width 25 height 125
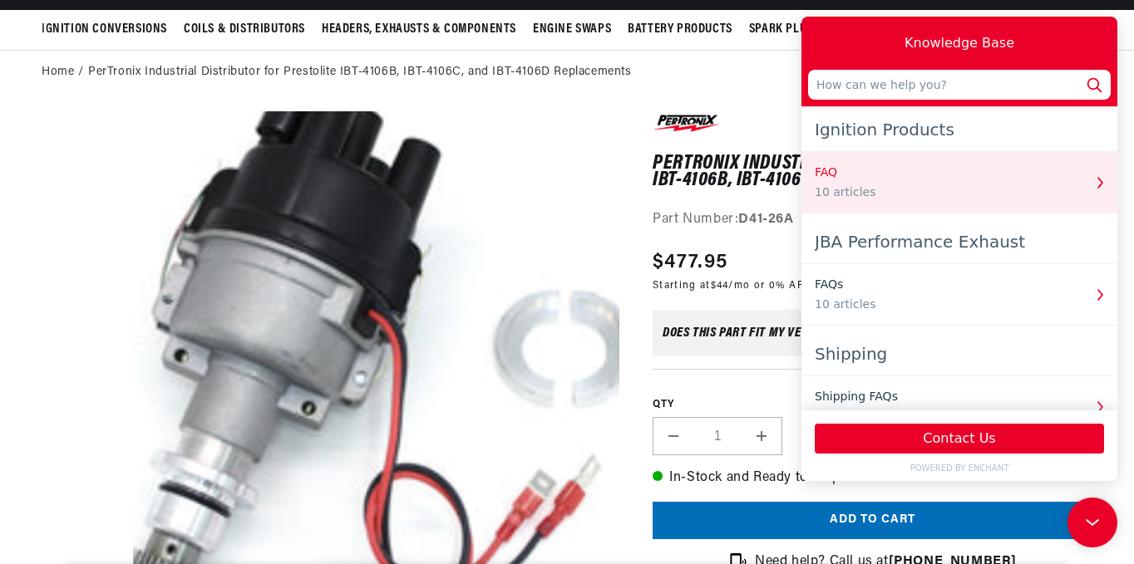
scroll to position [0, 0]
click at [1080, 184] on button "FAQ 10 articles" at bounding box center [959, 182] width 316 height 61
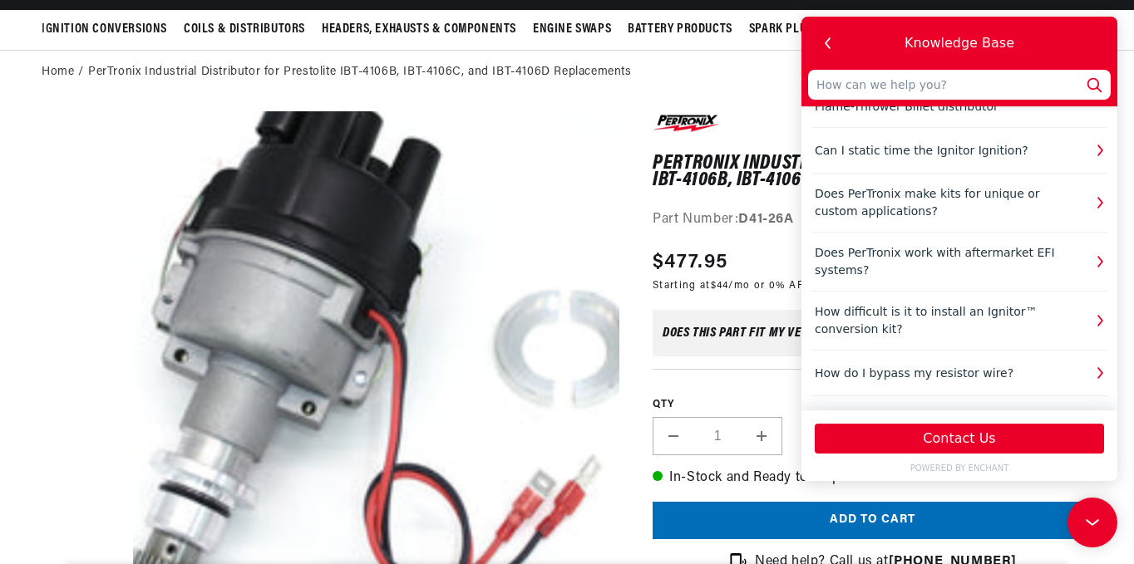
scroll to position [306, 0]
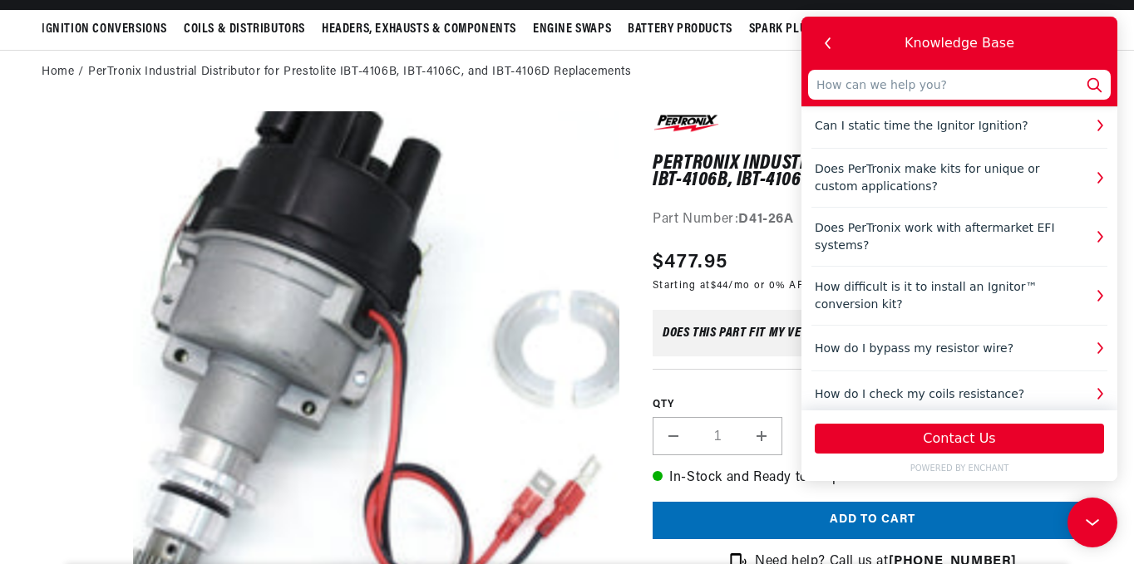
drag, startPoint x: 1114, startPoint y: 190, endPoint x: 1927, endPoint y: 421, distance: 844.7
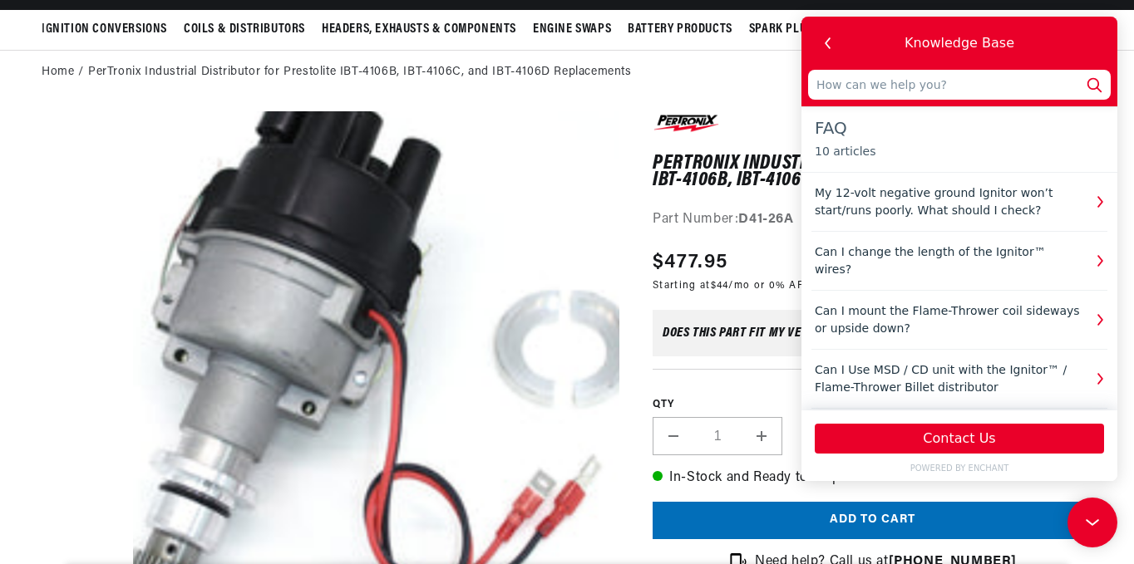
scroll to position [0, 1968]
click at [858, 86] on input "text" at bounding box center [959, 85] width 302 height 30
type input "o"
type input "on"
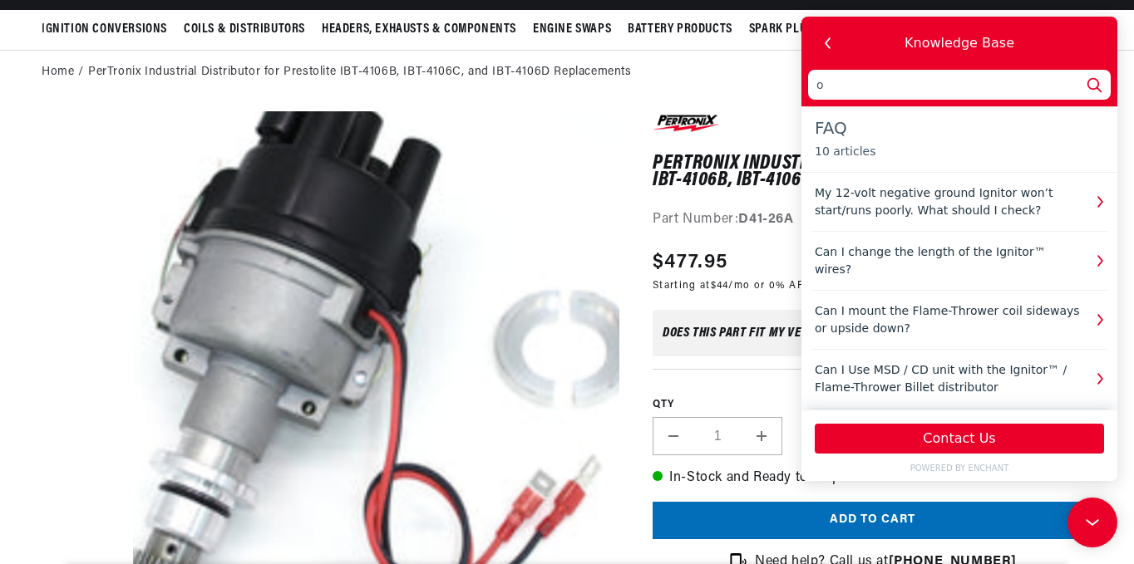
type input "on"
type input "ona"
type input "onan"
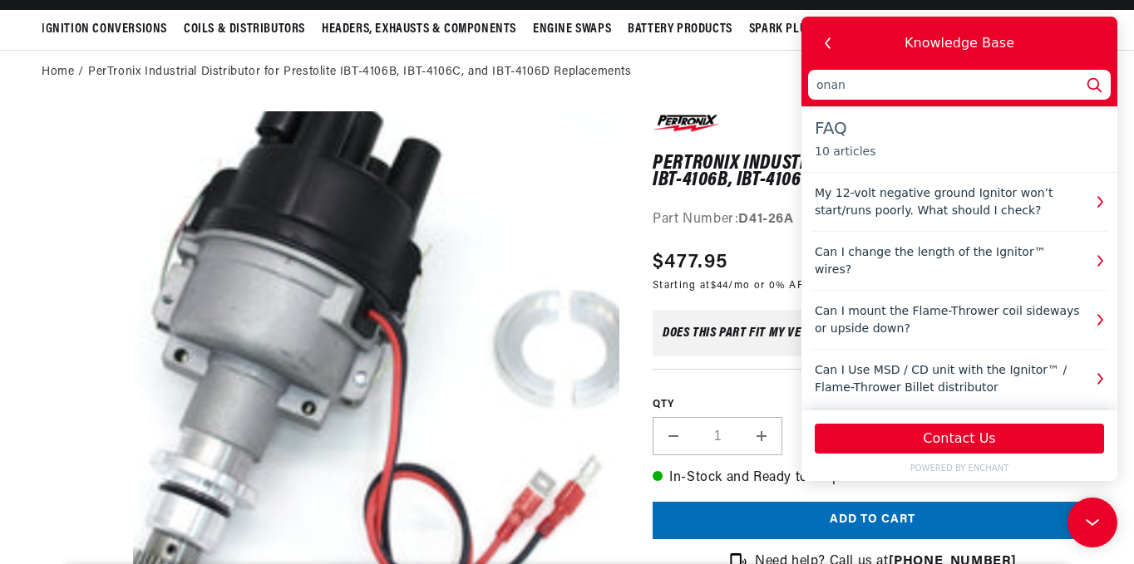
type input "onan"
click at [1089, 84] on icon at bounding box center [1094, 85] width 22 height 22
click at [1095, 86] on icon at bounding box center [1094, 85] width 22 height 22
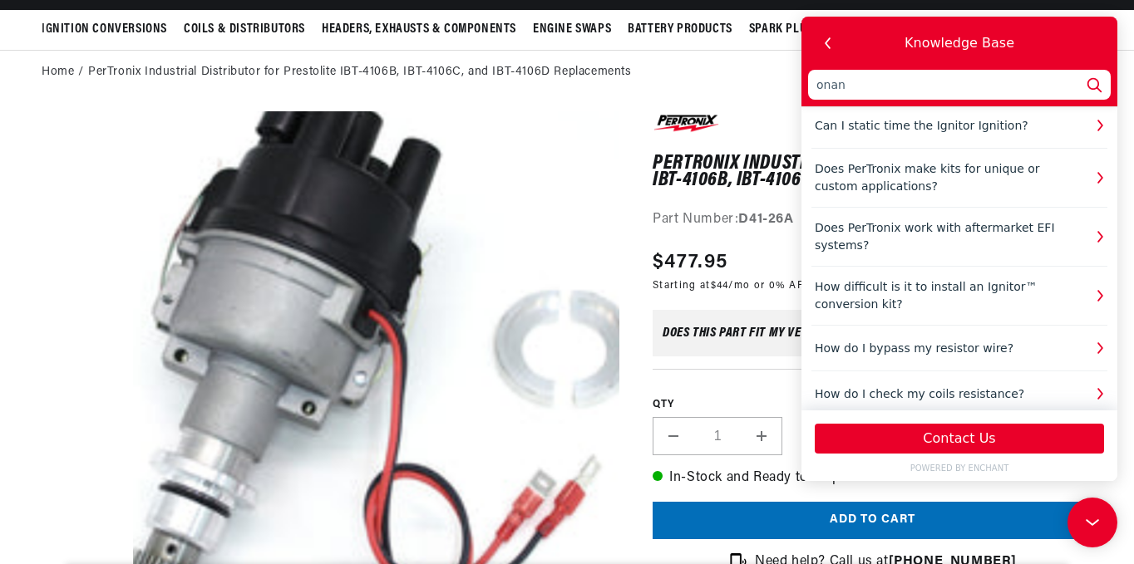
scroll to position [0, 1968]
click at [819, 45] on icon "button" at bounding box center [828, 43] width 22 height 22
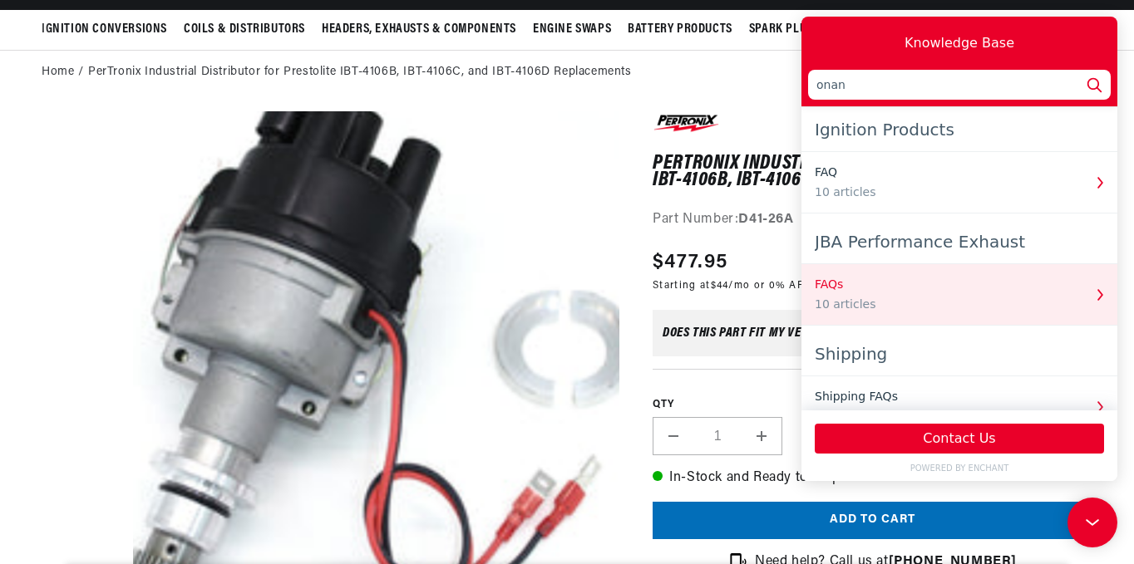
scroll to position [0, 395]
click at [844, 296] on div "10 articles" at bounding box center [948, 304] width 268 height 17
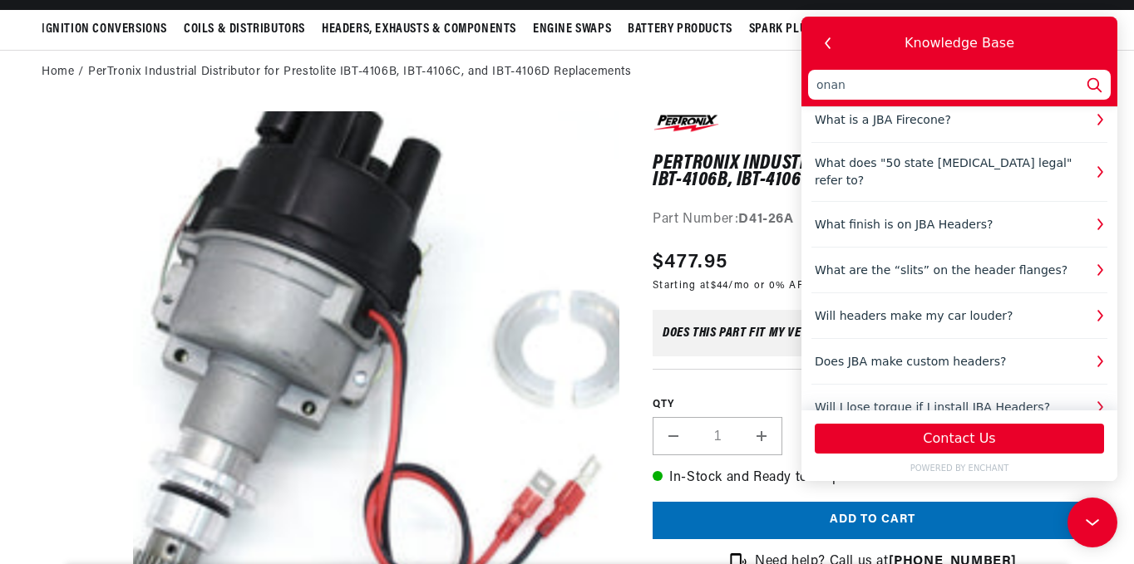
scroll to position [0, 0]
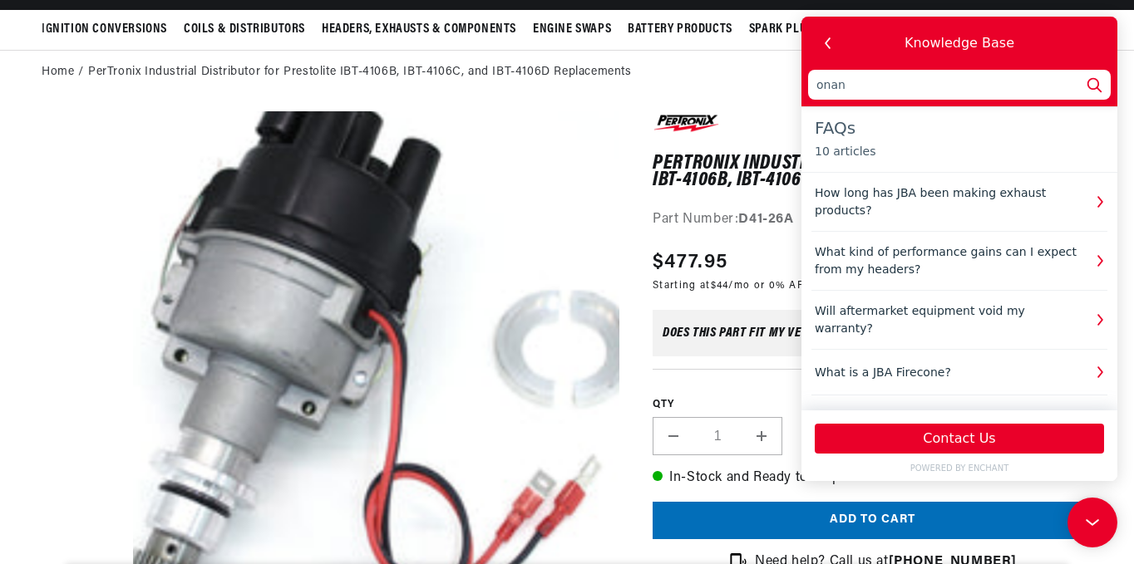
drag, startPoint x: 1111, startPoint y: 191, endPoint x: 1920, endPoint y: 112, distance: 812.4
click at [831, 40] on icon "button" at bounding box center [828, 43] width 22 height 22
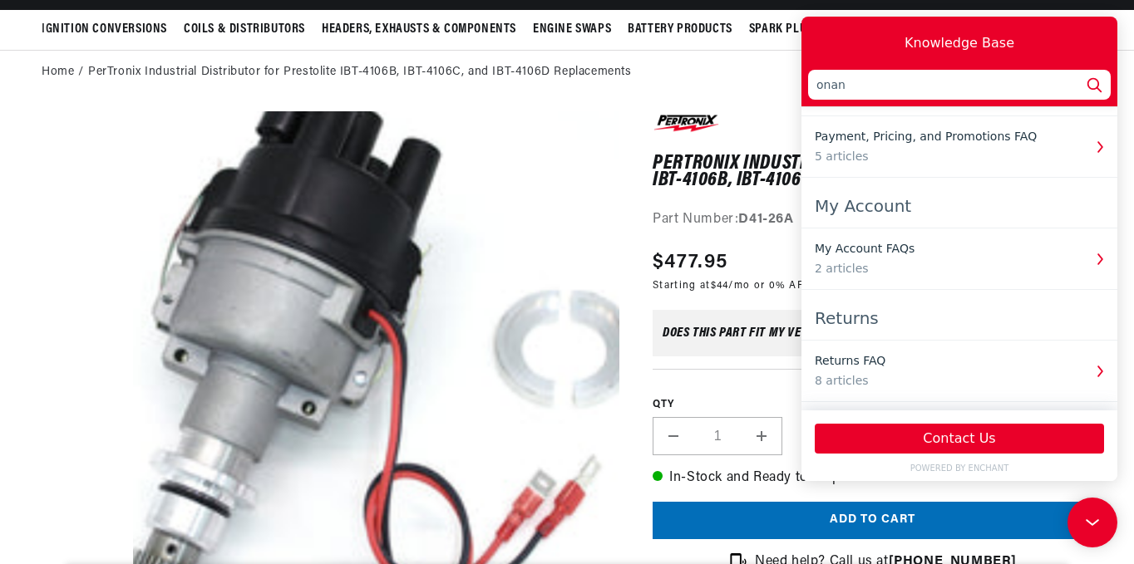
drag, startPoint x: 1111, startPoint y: 189, endPoint x: 1935, endPoint y: 431, distance: 859.1
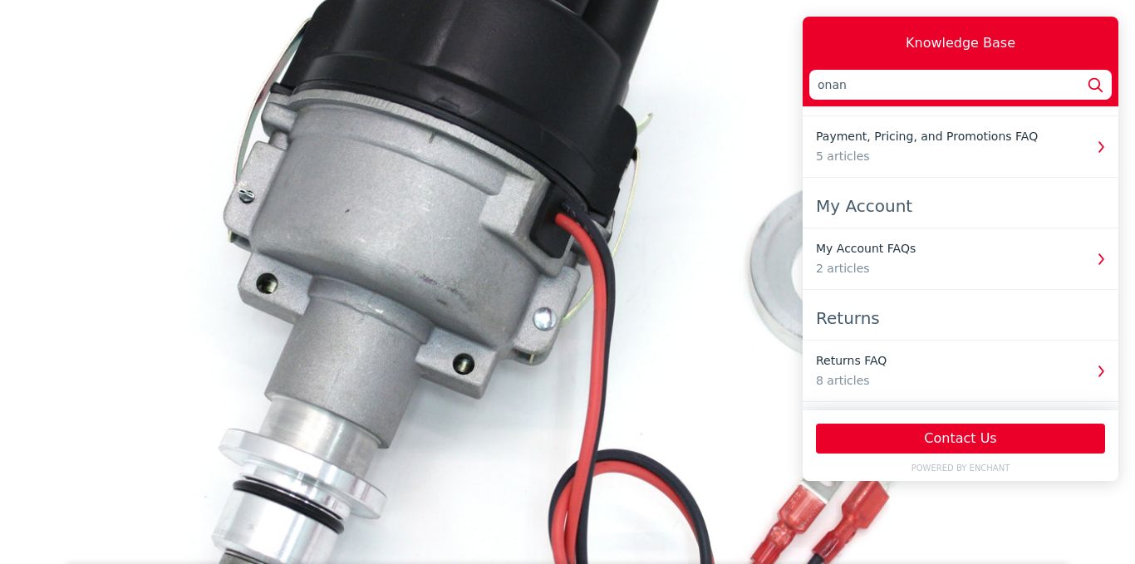
scroll to position [0, 1659]
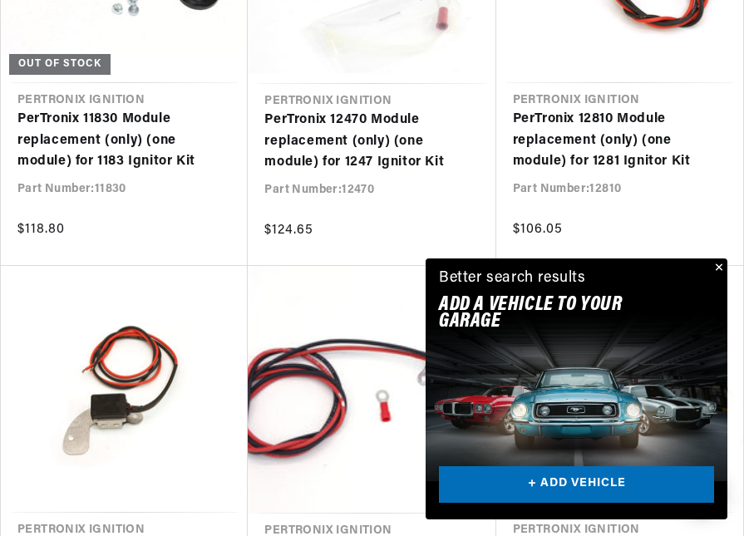
scroll to position [781, 0]
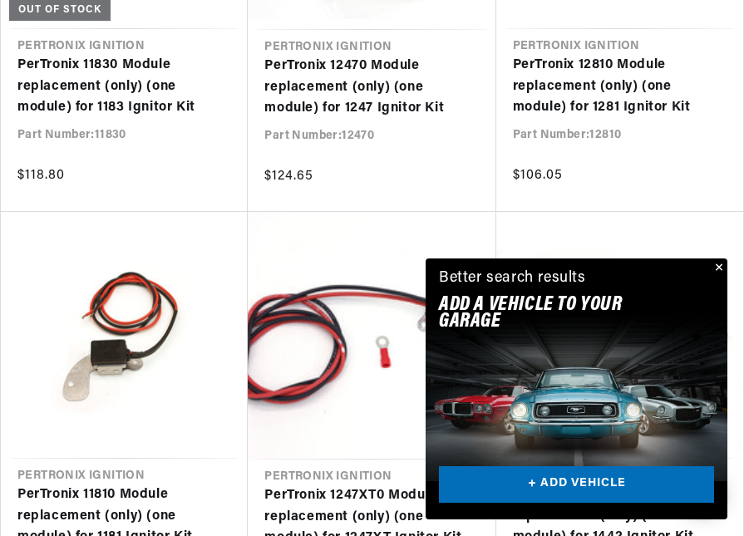
click at [721, 267] on button "Close" at bounding box center [717, 268] width 20 height 20
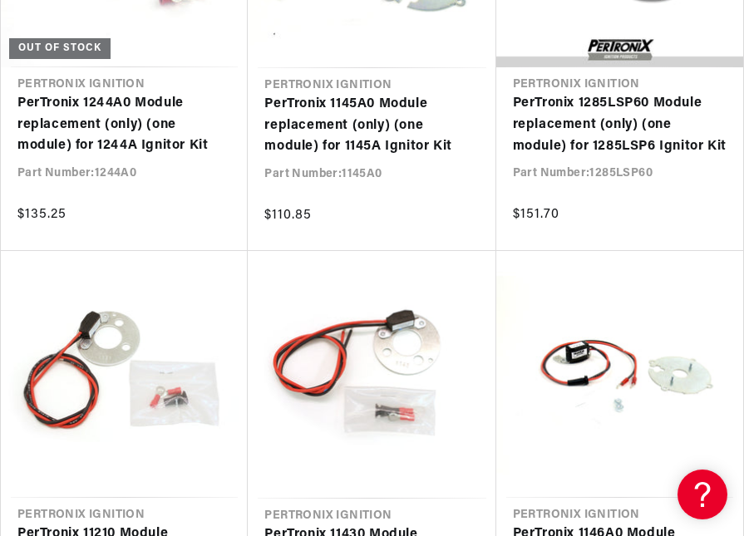
scroll to position [0, 594]
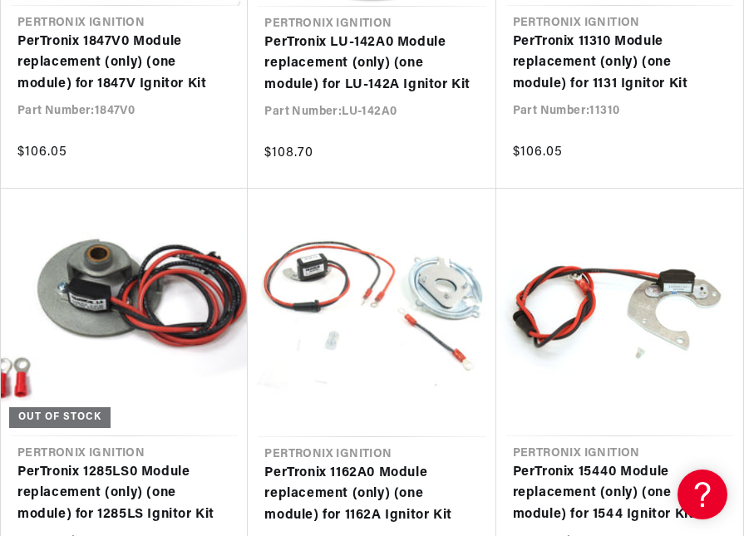
scroll to position [0, 266]
